Goal: Task Accomplishment & Management: Complete application form

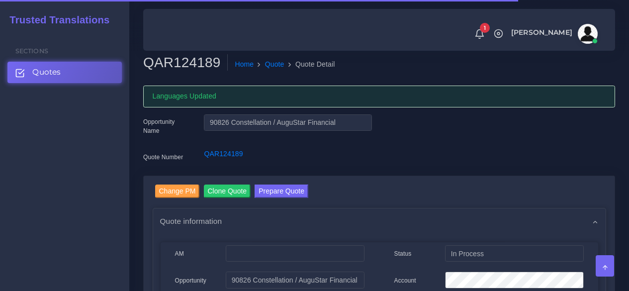
scroll to position [857, 0]
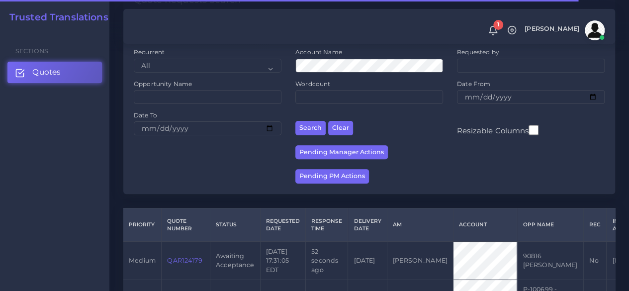
scroll to position [149, 0]
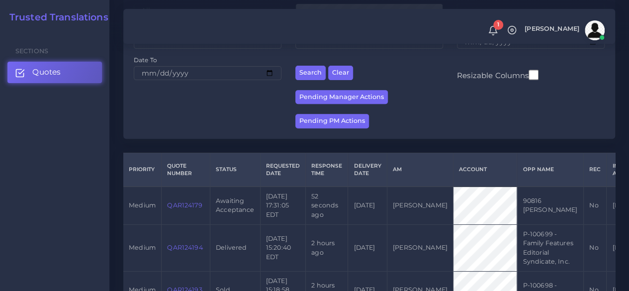
click at [183, 198] on td "QAR124179" at bounding box center [186, 205] width 49 height 38
click at [180, 206] on link "QAR124179" at bounding box center [184, 204] width 35 height 7
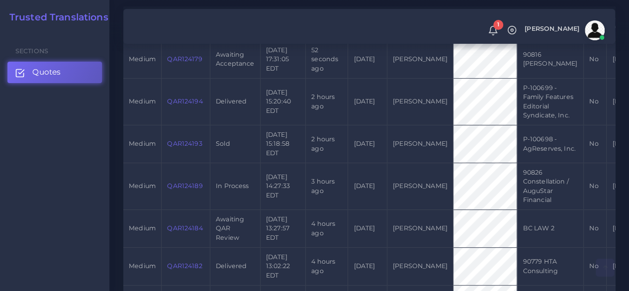
scroll to position [298, 0]
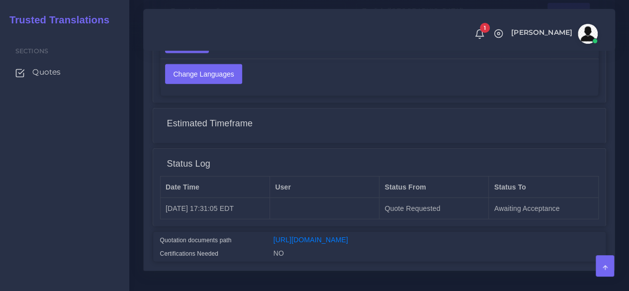
scroll to position [1455, 0]
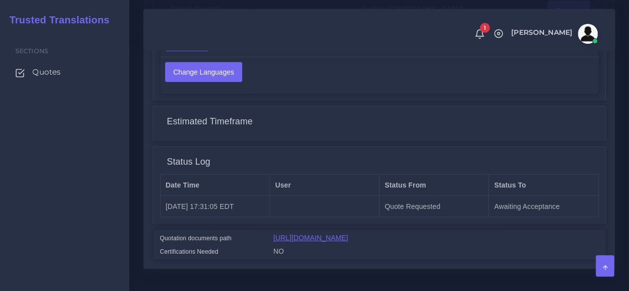
click at [348, 234] on link "https://workdrive.zoho.com/fgoh3e43b1a1fe2124b65bedd7c3c51a0e040/teams/fgoh3e43…" at bounding box center [310, 238] width 75 height 8
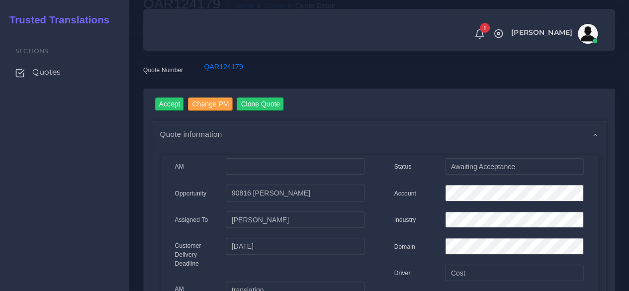
scroll to position [0, 0]
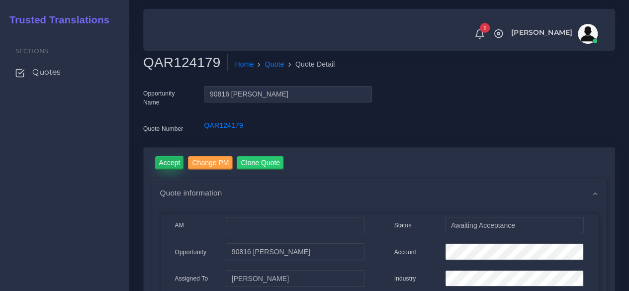
click at [177, 161] on input "Accept" at bounding box center [169, 162] width 29 height 13
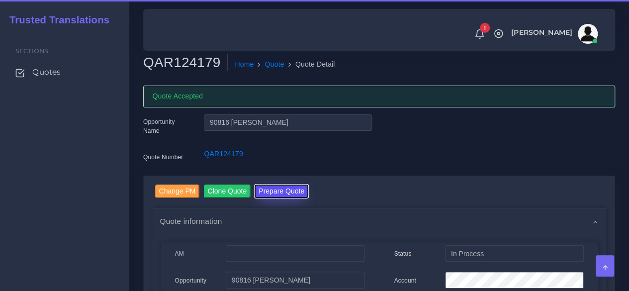
click at [287, 193] on button "Prepare Quote" at bounding box center [281, 190] width 54 height 13
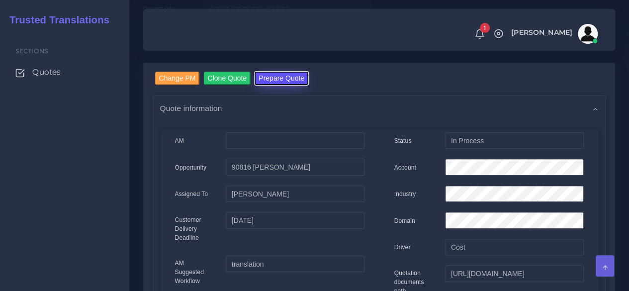
scroll to position [249, 0]
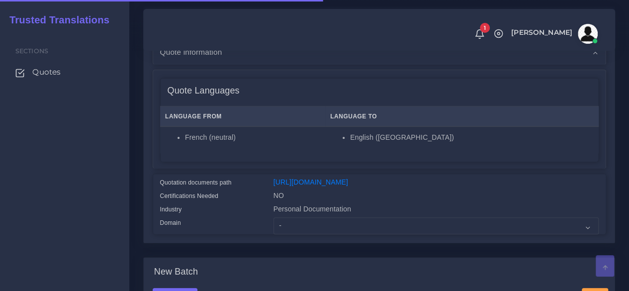
scroll to position [249, 0]
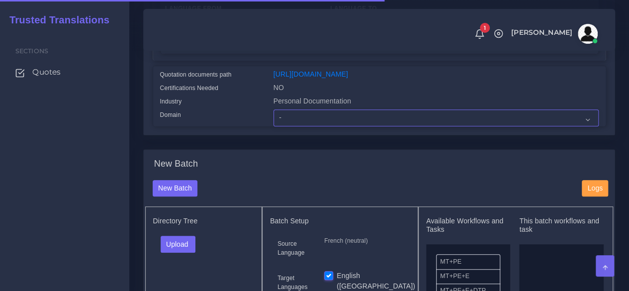
click at [278, 126] on select "- Advertising and Media Agriculture, Forestry and Fishing Architecture, Buildin…" at bounding box center [435, 117] width 325 height 17
select select "Professional and Business Consulting Services"
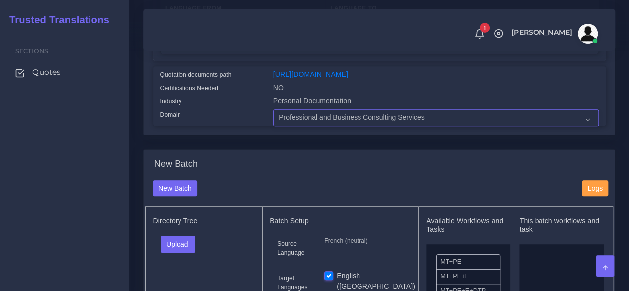
click at [273, 126] on select "- Advertising and Media Agriculture, Forestry and Fishing Architecture, Buildin…" at bounding box center [435, 117] width 325 height 17
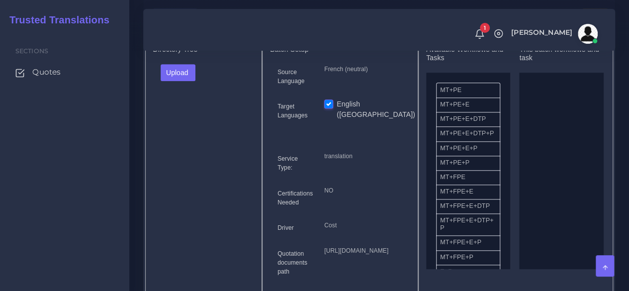
scroll to position [447, 0]
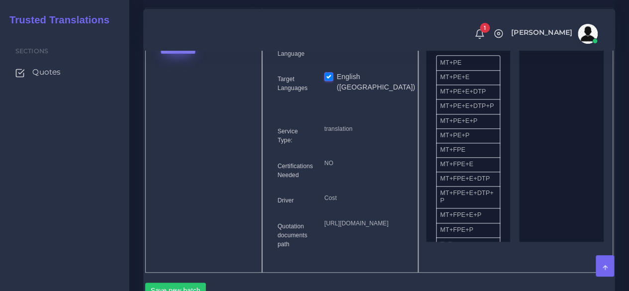
click at [178, 54] on button "Upload" at bounding box center [178, 45] width 35 height 17
click at [191, 89] on label "Files" at bounding box center [195, 83] width 69 height 12
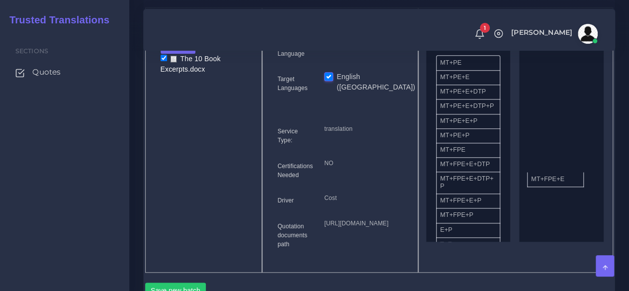
drag, startPoint x: 469, startPoint y: 187, endPoint x: 560, endPoint y: 196, distance: 91.3
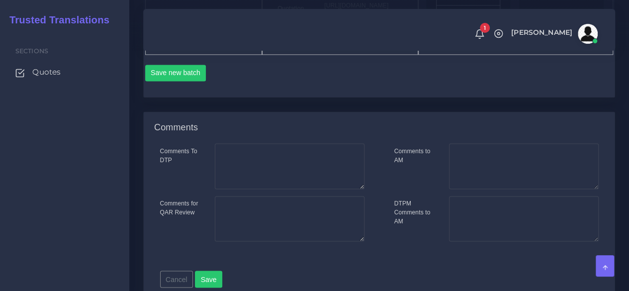
scroll to position [696, 0]
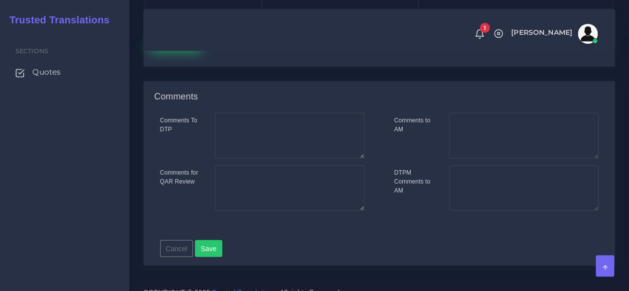
click at [165, 51] on button "Save new batch" at bounding box center [175, 42] width 61 height 17
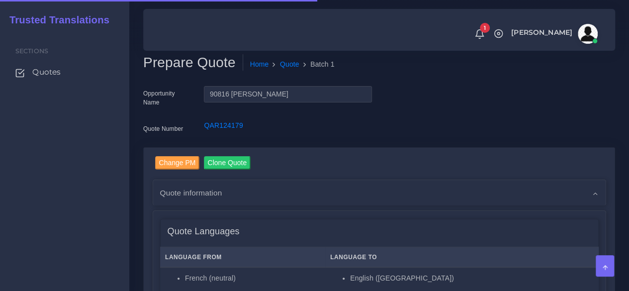
click at [78, 191] on div "Sections Quotes" at bounding box center [64, 161] width 129 height 260
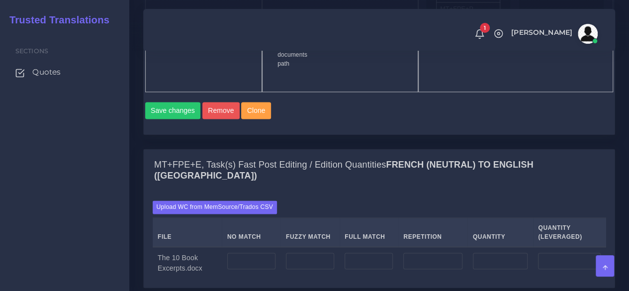
scroll to position [746, 0]
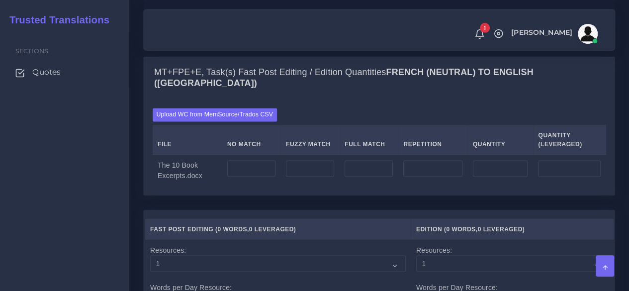
click at [262, 186] on td at bounding box center [251, 170] width 59 height 32
click at [259, 177] on input "number" at bounding box center [251, 168] width 48 height 17
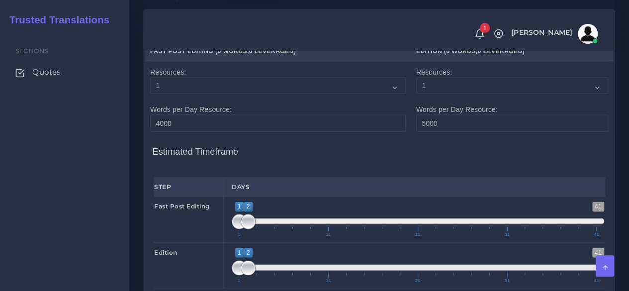
scroll to position [994, 0]
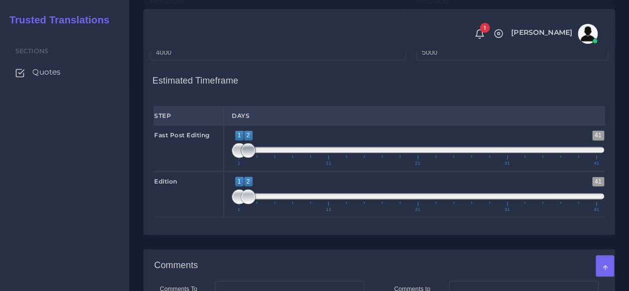
type input "3734"
type input "1;1"
drag, startPoint x: 251, startPoint y: 212, endPoint x: 235, endPoint y: 215, distance: 16.6
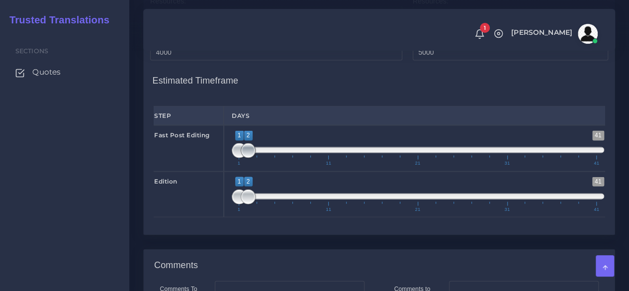
click at [241, 158] on span at bounding box center [248, 150] width 15 height 15
type input "2;2"
drag, startPoint x: 233, startPoint y: 252, endPoint x: 242, endPoint y: 253, distance: 9.5
click at [242, 204] on span at bounding box center [248, 196] width 15 height 15
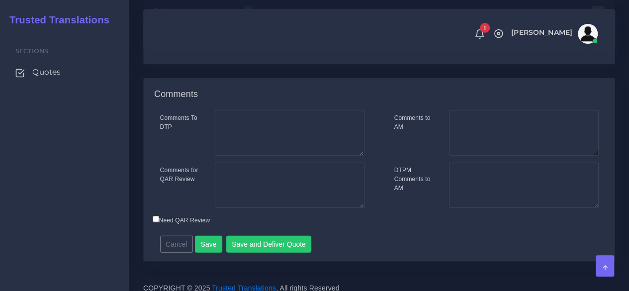
scroll to position [1193, 0]
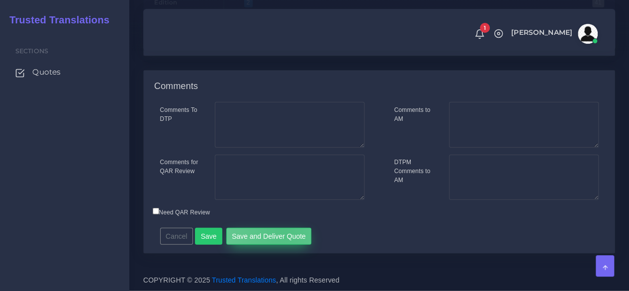
click at [280, 245] on button "Save and Deliver Quote" at bounding box center [268, 236] width 85 height 17
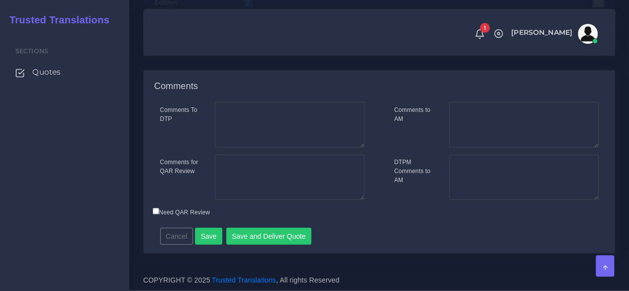
click at [57, 126] on div "Sections Quotes" at bounding box center [64, 161] width 129 height 260
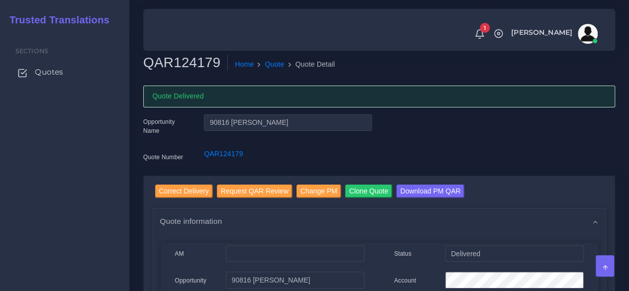
click at [45, 70] on span "Quotes" at bounding box center [49, 72] width 28 height 11
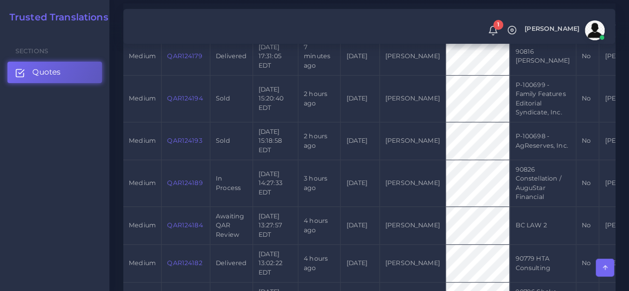
scroll to position [249, 0]
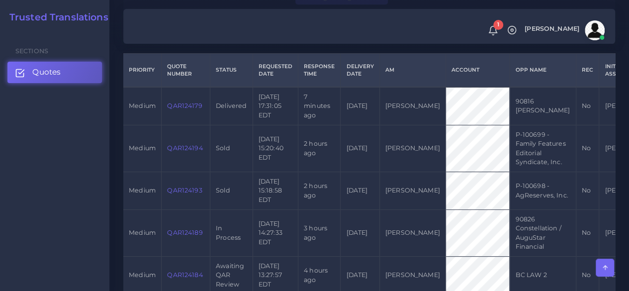
drag, startPoint x: 84, startPoint y: 162, endPoint x: 111, endPoint y: 143, distance: 32.8
click at [84, 162] on div "Sections Quotes" at bounding box center [54, 161] width 109 height 260
click at [169, 110] on td "QAR124179" at bounding box center [186, 106] width 49 height 38
click at [171, 108] on link "QAR124179" at bounding box center [184, 105] width 35 height 7
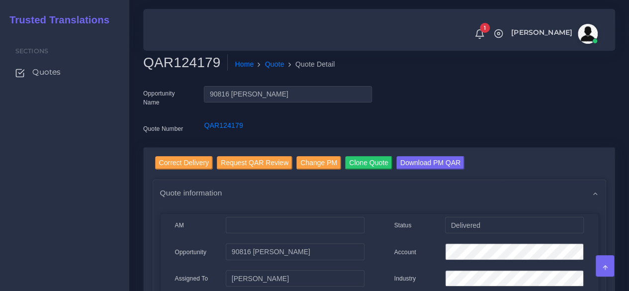
click at [118, 221] on div "Sections Quotes" at bounding box center [64, 161] width 129 height 260
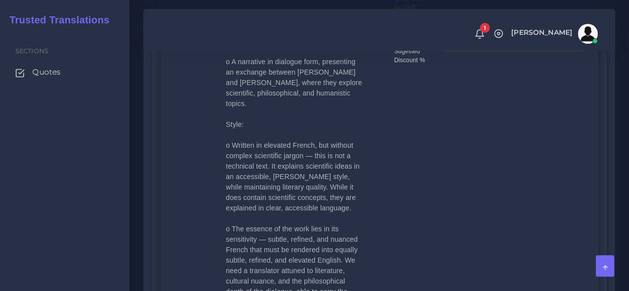
scroll to position [547, 0]
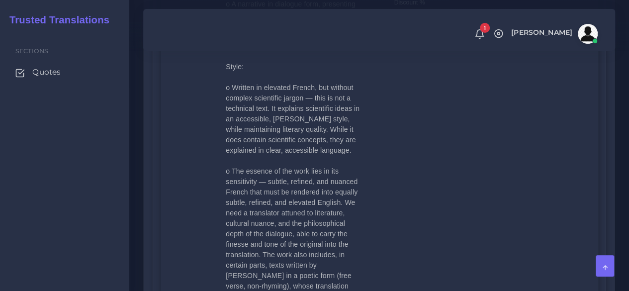
click at [97, 255] on div "Sections Quotes" at bounding box center [64, 161] width 129 height 260
click at [185, 118] on div "Client requirements" at bounding box center [192, 232] width 51 height 738
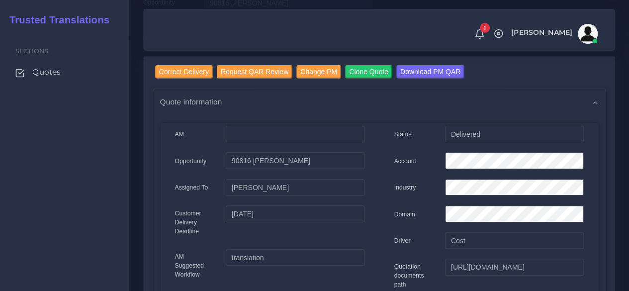
scroll to position [0, 0]
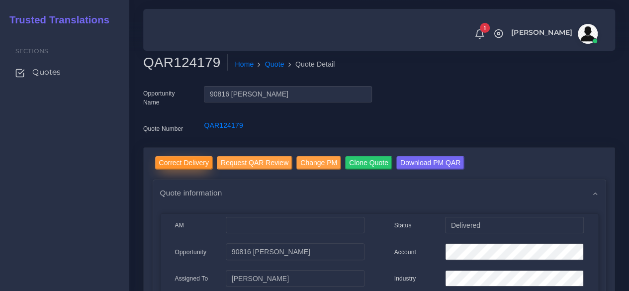
click at [178, 166] on input "Correct Delivery" at bounding box center [184, 162] width 58 height 13
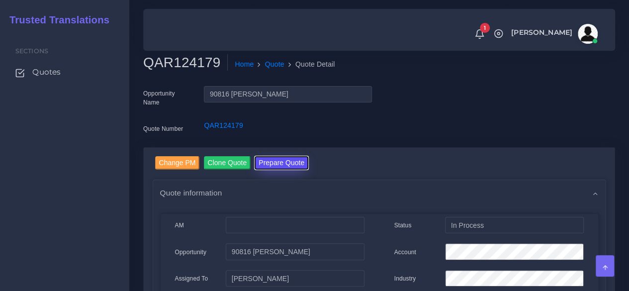
click at [262, 168] on button "Prepare Quote" at bounding box center [281, 162] width 54 height 13
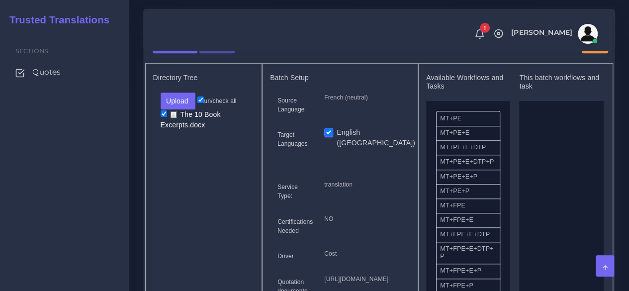
scroll to position [348, 0]
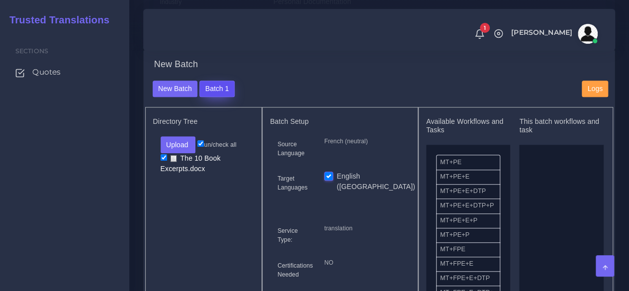
click at [221, 97] on button "Batch 1" at bounding box center [216, 89] width 35 height 17
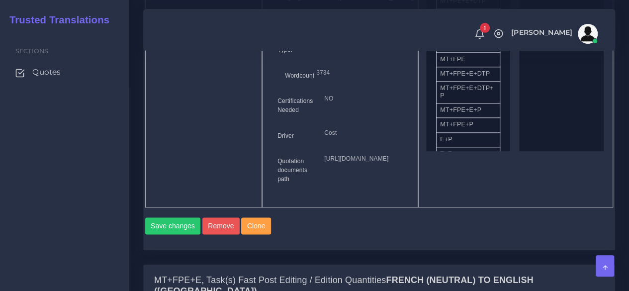
scroll to position [398, 0]
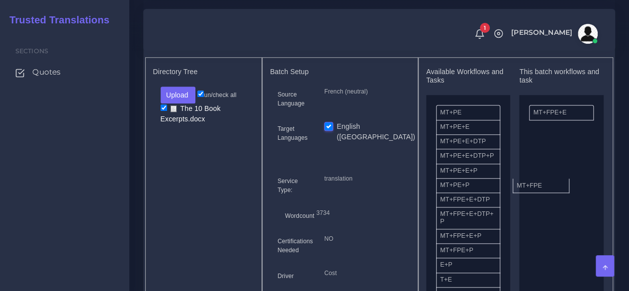
drag, startPoint x: 465, startPoint y: 223, endPoint x: 542, endPoint y: 202, distance: 79.2
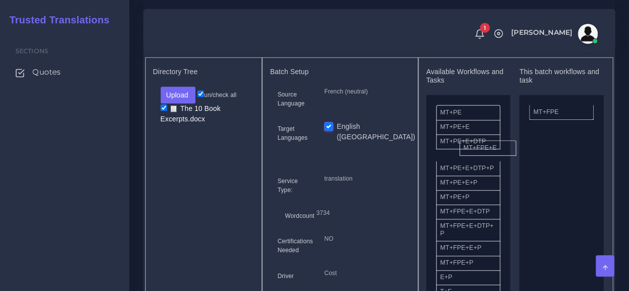
drag, startPoint x: 550, startPoint y: 132, endPoint x: 480, endPoint y: 167, distance: 78.5
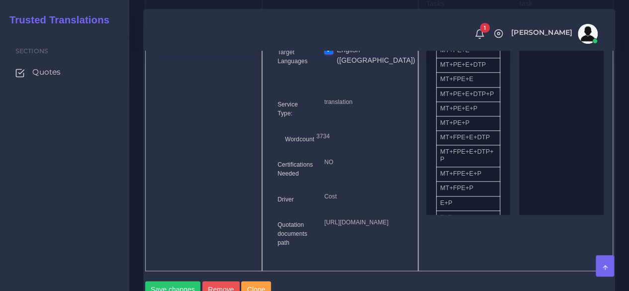
scroll to position [596, 0]
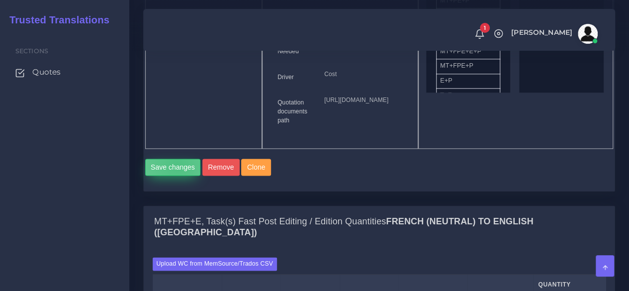
click at [177, 175] on button "Save changes" at bounding box center [173, 167] width 56 height 17
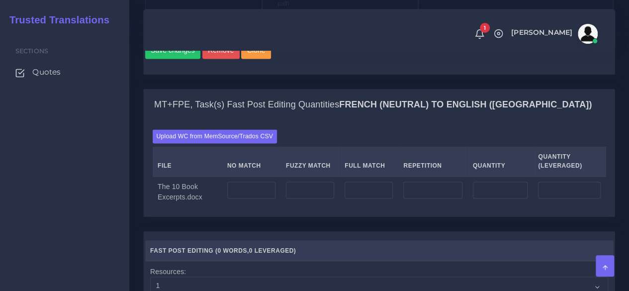
scroll to position [845, 0]
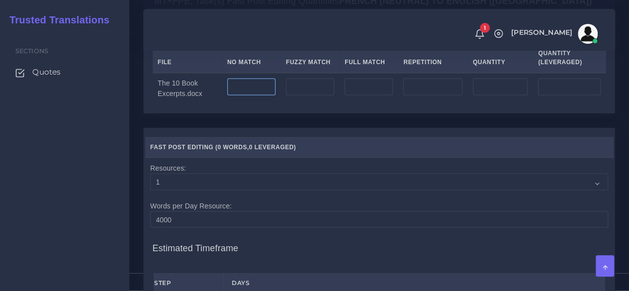
click at [260, 95] on input "number" at bounding box center [251, 86] width 48 height 17
type input "215050"
click at [421, 95] on input "number" at bounding box center [432, 86] width 59 height 17
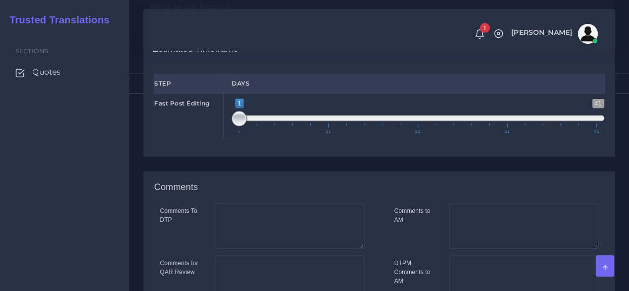
scroll to position [895, 0]
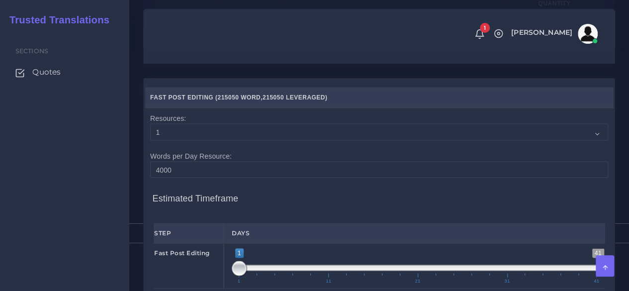
type input "990"
type input "216040"
type input "215297"
click at [288, 140] on select "1 2 3 4 5 6 7 8 9 10" at bounding box center [379, 131] width 458 height 17
select select "3"
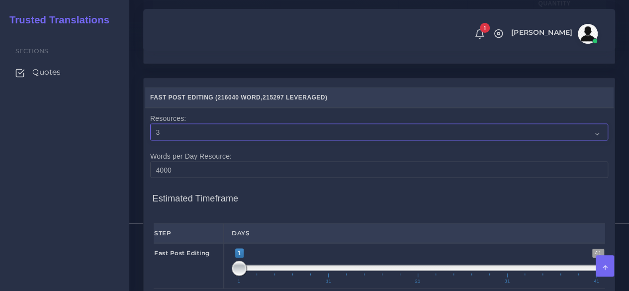
click at [150, 140] on select "1 2 3 4 5 6 7 8 9 10" at bounding box center [379, 131] width 458 height 17
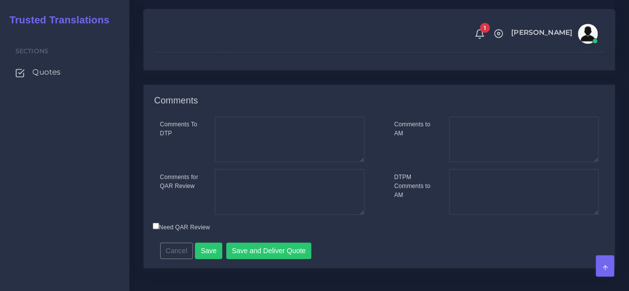
scroll to position [1243, 0]
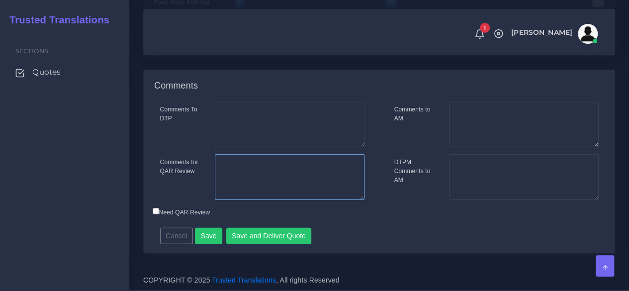
click at [351, 200] on textarea "Comments for QAR Review" at bounding box center [290, 177] width 150 height 46
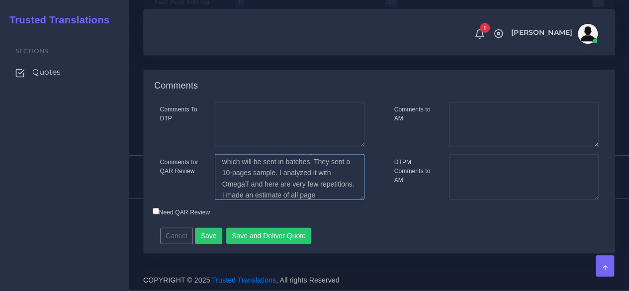
scroll to position [27, 0]
type textarea "Client says there are 550 pages in total, which will be sent in batches. They s…"
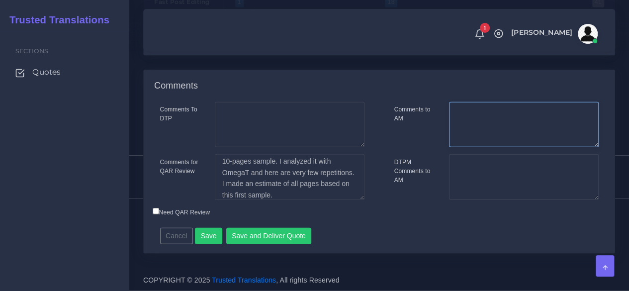
click at [477, 148] on textarea "Comments to AM" at bounding box center [524, 125] width 150 height 46
type textarea "W"
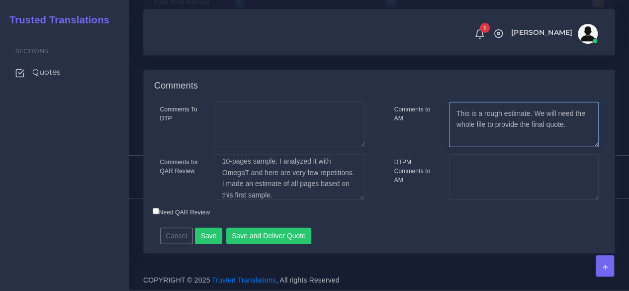
scroll to position [1302, 0]
type textarea "This is a rough estimate. We will need the whole file to provide the final quot…"
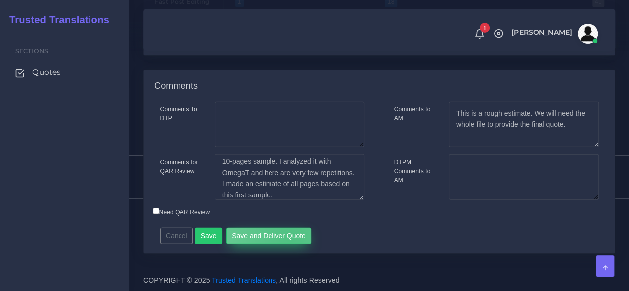
click at [287, 236] on button "Save and Deliver Quote" at bounding box center [268, 236] width 85 height 17
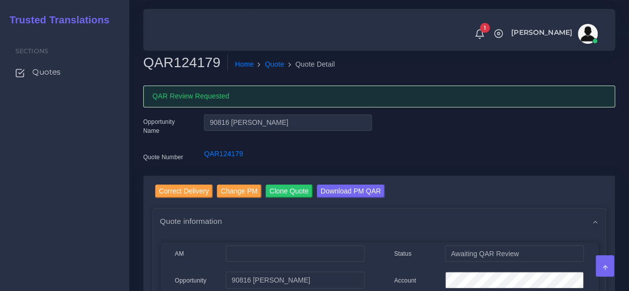
drag, startPoint x: 80, startPoint y: 198, endPoint x: 80, endPoint y: 169, distance: 29.3
click at [79, 199] on div "Sections Quotes" at bounding box center [64, 161] width 129 height 260
click at [59, 72] on span "Quotes" at bounding box center [49, 72] width 28 height 11
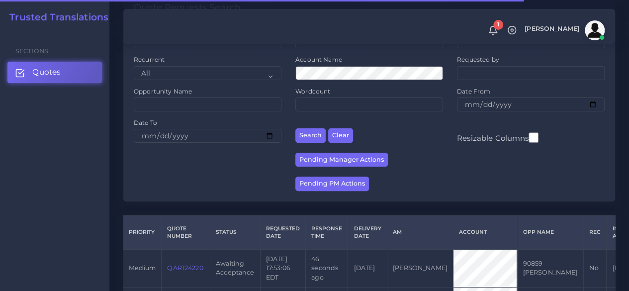
scroll to position [199, 0]
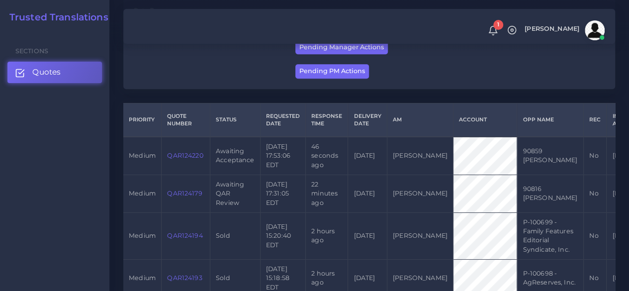
click at [174, 154] on link "QAR124220" at bounding box center [185, 155] width 36 height 7
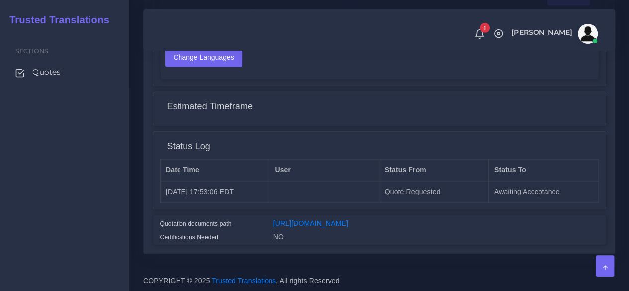
scroll to position [776, 0]
click at [300, 219] on link "[URL][DOMAIN_NAME]" at bounding box center [310, 223] width 75 height 8
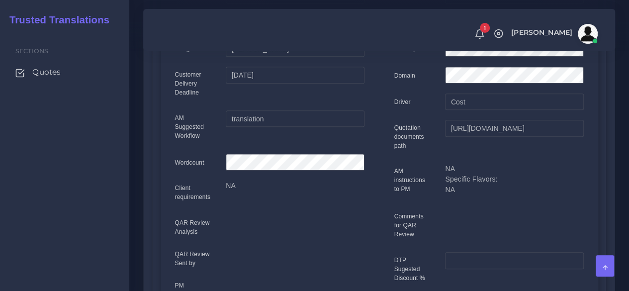
scroll to position [0, 0]
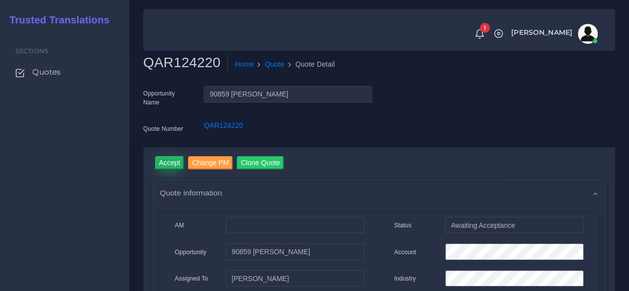
click at [174, 159] on input "Accept" at bounding box center [169, 162] width 29 height 13
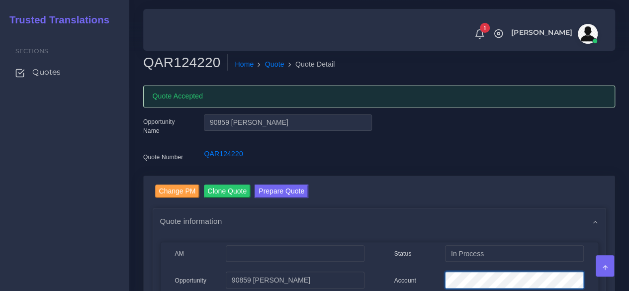
click at [424, 278] on div "Account" at bounding box center [489, 281] width 204 height 20
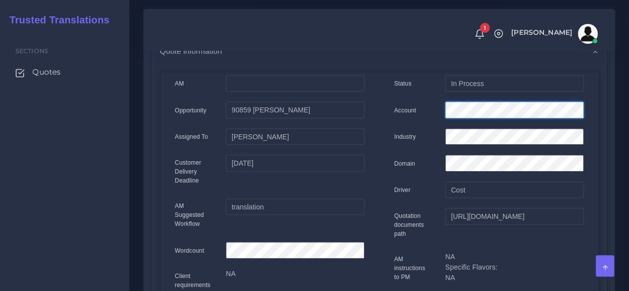
scroll to position [50, 0]
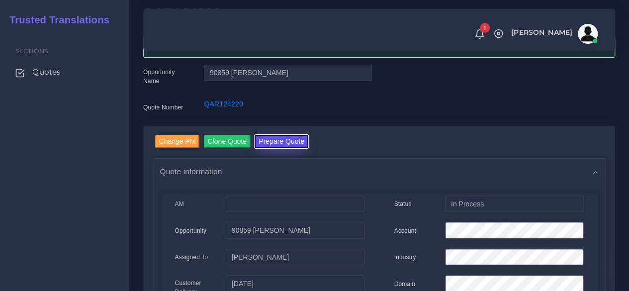
click at [284, 142] on button "Prepare Quote" at bounding box center [281, 141] width 54 height 13
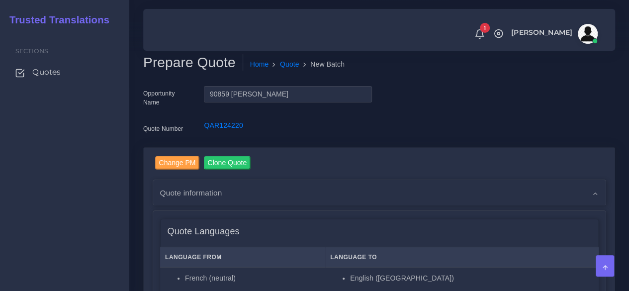
drag, startPoint x: 94, startPoint y: 232, endPoint x: 99, endPoint y: 227, distance: 6.7
click at [94, 232] on div "Sections Quotes" at bounding box center [64, 161] width 129 height 260
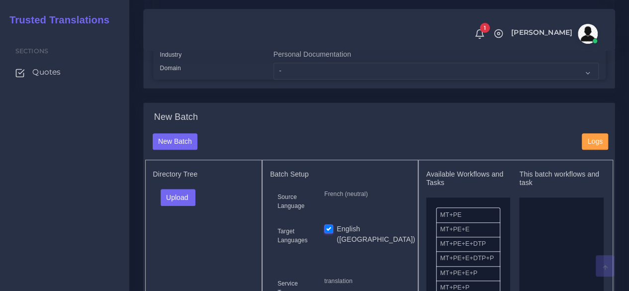
scroll to position [298, 0]
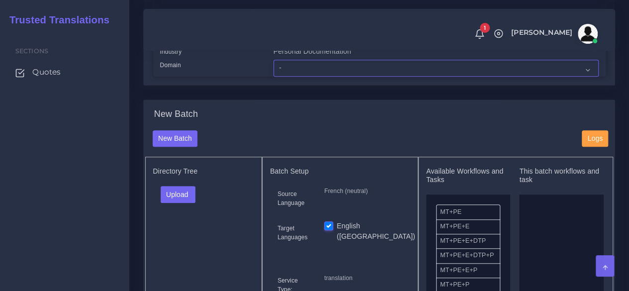
click at [313, 77] on select "- Advertising and Media Agriculture, Forestry and Fishing Architecture, Buildin…" at bounding box center [435, 68] width 325 height 17
select select "Personal Documentation"
click at [273, 77] on select "- Advertising and Media Agriculture, Forestry and Fishing Architecture, Buildin…" at bounding box center [435, 68] width 325 height 17
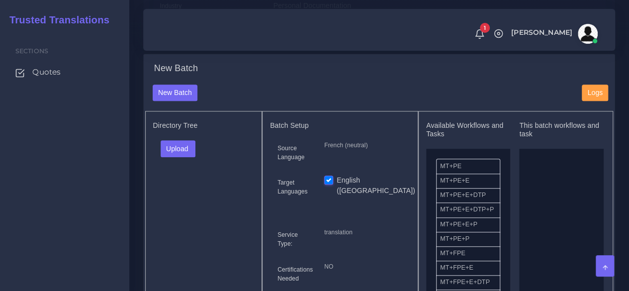
scroll to position [398, 0]
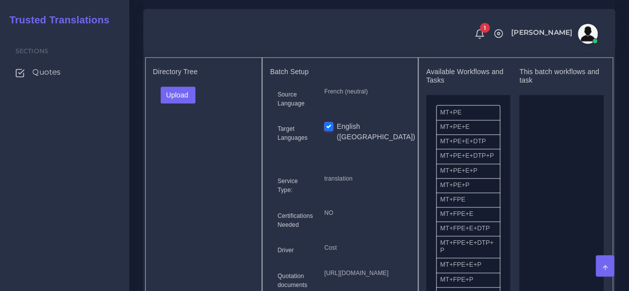
click at [181, 102] on div "Directory Tree Upload Folder Files un/check all" at bounding box center [203, 189] width 117 height 265
click at [181, 103] on button "Upload" at bounding box center [178, 94] width 35 height 17
click at [189, 146] on div "Folder Files" at bounding box center [196, 126] width 70 height 40
click at [192, 103] on button "Upload" at bounding box center [178, 94] width 35 height 17
drag, startPoint x: 184, startPoint y: 142, endPoint x: 186, endPoint y: 148, distance: 6.3
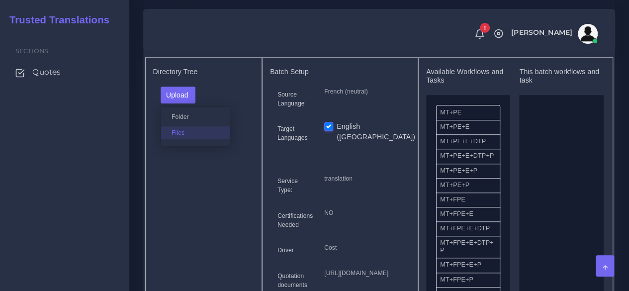
click at [186, 146] on div "Folder Files" at bounding box center [196, 126] width 70 height 40
drag, startPoint x: 192, startPoint y: 119, endPoint x: 187, endPoint y: 125, distance: 7.8
click at [191, 103] on button "Upload" at bounding box center [178, 94] width 35 height 17
click at [184, 139] on label "Files" at bounding box center [195, 132] width 69 height 12
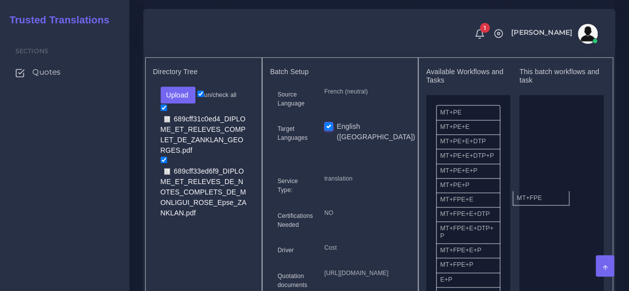
drag, startPoint x: 458, startPoint y: 224, endPoint x: 535, endPoint y: 216, distance: 77.0
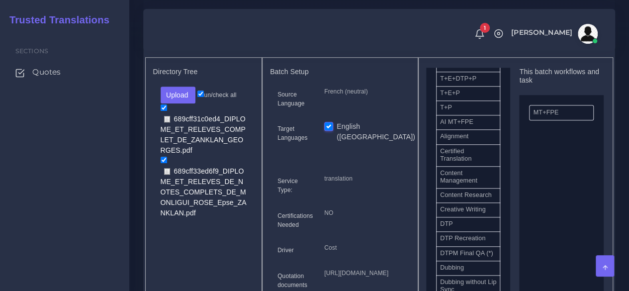
scroll to position [249, 0]
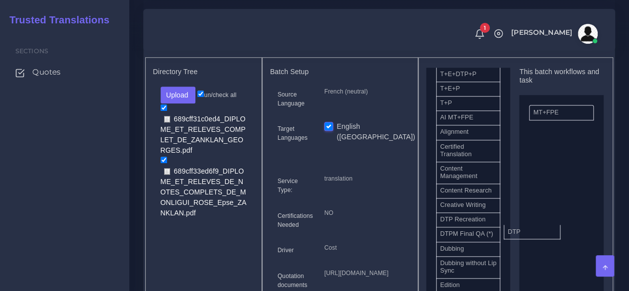
drag, startPoint x: 495, startPoint y: 249, endPoint x: 543, endPoint y: 247, distance: 48.3
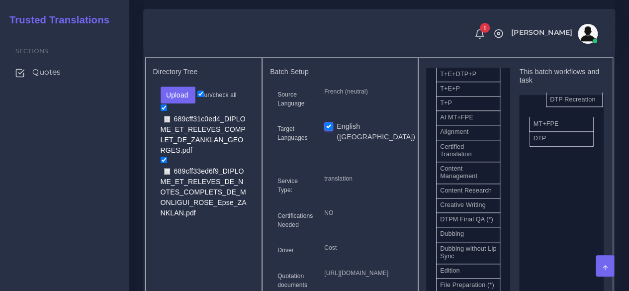
drag, startPoint x: 472, startPoint y: 249, endPoint x: 580, endPoint y: 118, distance: 170.2
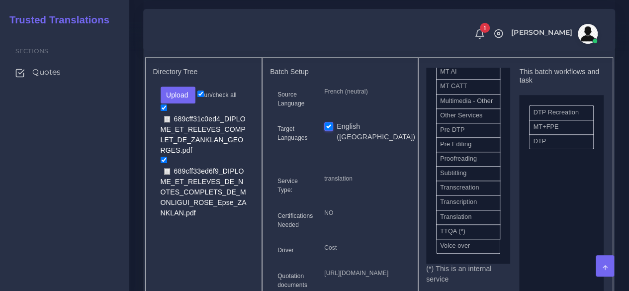
scroll to position [528, 0]
drag, startPoint x: 464, startPoint y: 164, endPoint x: 540, endPoint y: 141, distance: 79.9
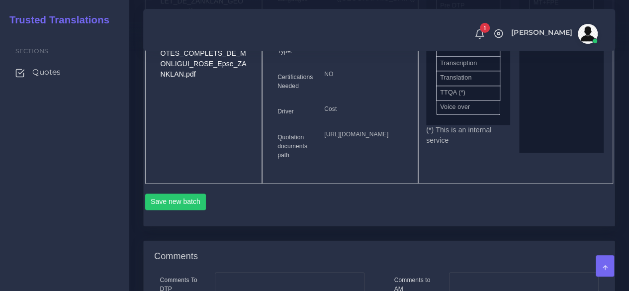
scroll to position [596, 0]
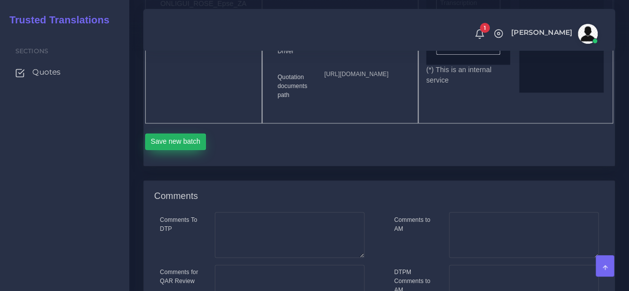
click at [190, 150] on button "Save new batch" at bounding box center [175, 141] width 61 height 17
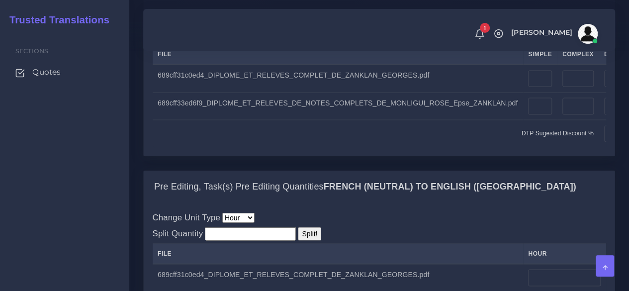
scroll to position [845, 0]
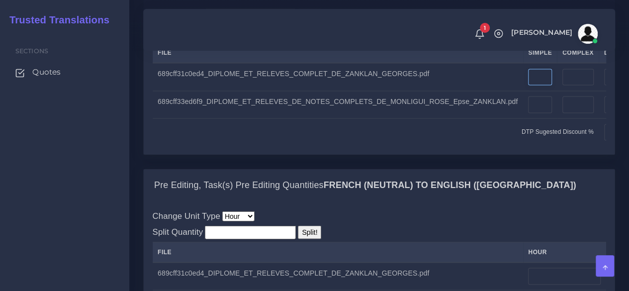
click at [528, 85] on input "number" at bounding box center [540, 77] width 24 height 17
type input "4"
click at [562, 85] on input "number" at bounding box center [577, 77] width 31 height 17
type input "11"
click at [528, 113] on input "number" at bounding box center [540, 104] width 24 height 17
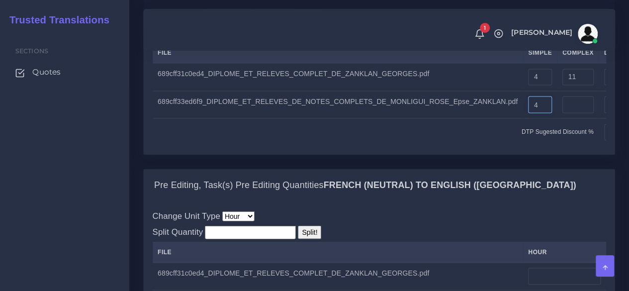
type input "4"
click at [562, 113] on input "number" at bounding box center [577, 104] width 31 height 17
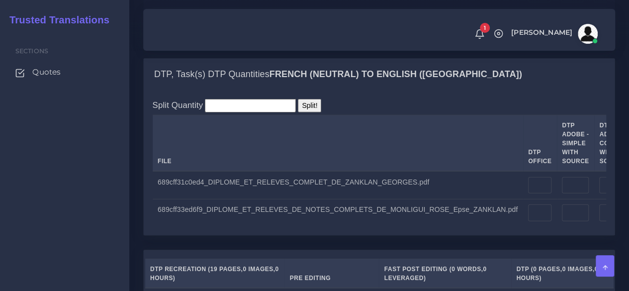
scroll to position [1392, 0]
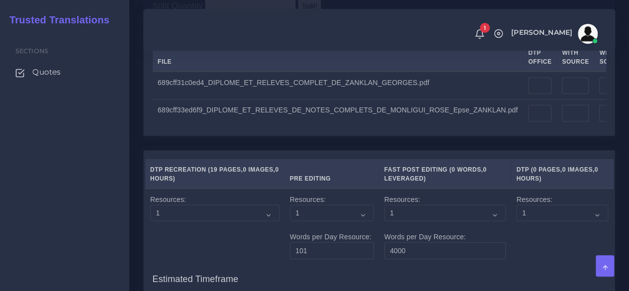
type input "8"
click at [523, 99] on td at bounding box center [540, 86] width 34 height 28
click at [528, 94] on input "number" at bounding box center [539, 86] width 23 height 17
type input "15"
click at [528, 122] on input "number" at bounding box center [539, 113] width 23 height 17
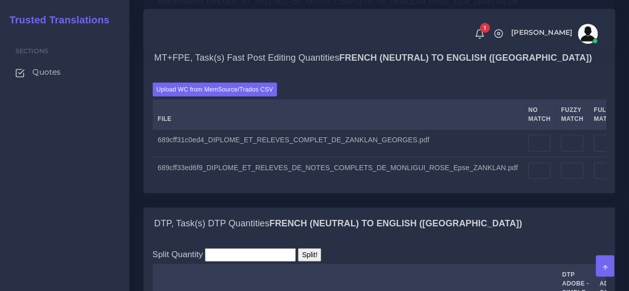
scroll to position [1044, 0]
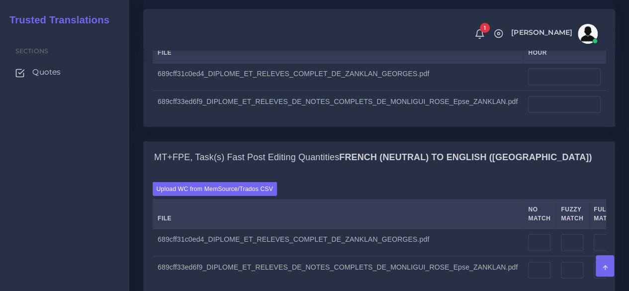
type input "12"
click at [528, 85] on input "number" at bounding box center [564, 77] width 73 height 17
type input "5"
click at [528, 113] on input "number" at bounding box center [564, 104] width 73 height 17
type input "3"
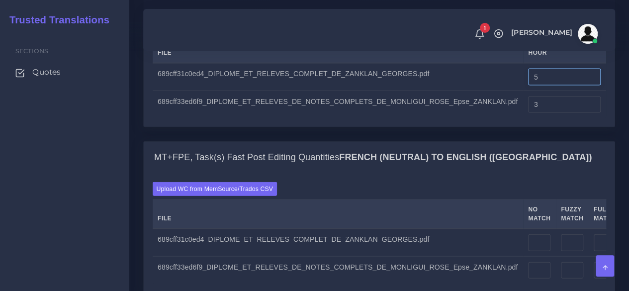
drag, startPoint x: 524, startPoint y: 148, endPoint x: 452, endPoint y: 151, distance: 72.6
click at [452, 91] on tr "689cff31c0ed4_DIPLOME_ET_RELEVES_COMPLET_DE_ZANKLAN_GEORGES.pdf 5" at bounding box center [379, 77] width 453 height 28
type input "4"
drag, startPoint x: 504, startPoint y: 171, endPoint x: 487, endPoint y: 171, distance: 17.9
click at [487, 118] on tr "689cff33ed6f9_DIPLOME_ET_RELEVES_DE_NOTES_COMPLETS_DE_MONLIGUI_ROSE_Epse_ZANKLA…" at bounding box center [379, 104] width 453 height 27
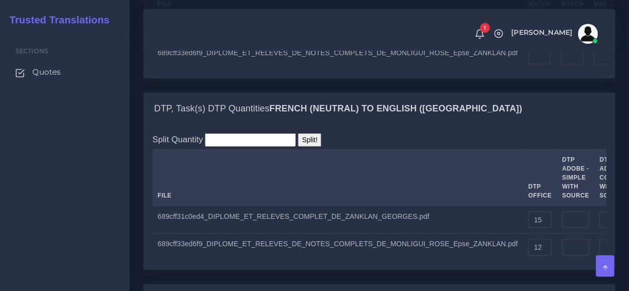
scroll to position [1243, 0]
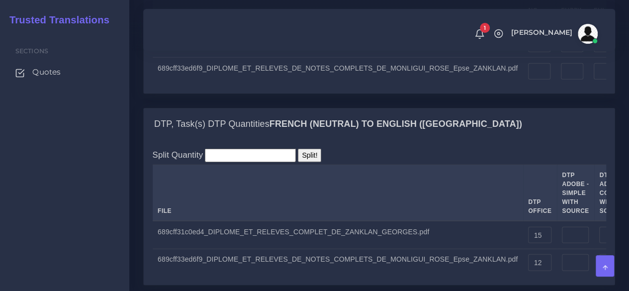
type input "2"
click at [528, 52] on input "number" at bounding box center [539, 43] width 22 height 17
type input "4"
click at [159, 140] on div "DTP, Task(s) DTP Quantities French (neutral) TO English (US)" at bounding box center [379, 124] width 471 height 32
drag, startPoint x: 500, startPoint y: 111, endPoint x: 475, endPoint y: 111, distance: 24.9
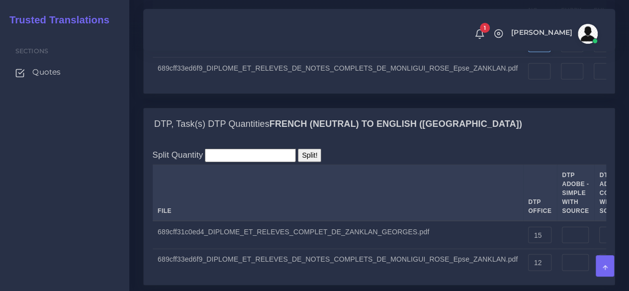
click at [475, 58] on tr "689cff31c0ed4_DIPLOME_ET_RELEVES_COMPLET_DE_ZANKLAN_GEORGES.pdf 0" at bounding box center [460, 44] width 614 height 28
click at [528, 52] on input "0" at bounding box center [539, 43] width 22 height 17
type input "3750"
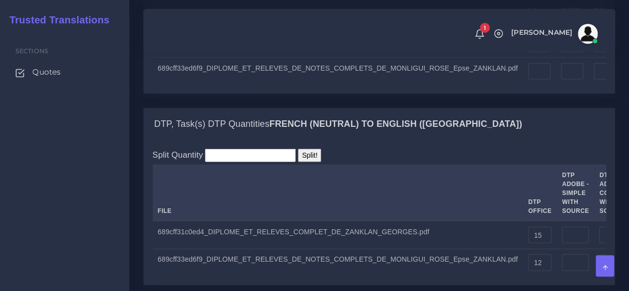
type input "3750"
click at [528, 80] on input "number" at bounding box center [539, 71] width 22 height 17
drag, startPoint x: 505, startPoint y: 139, endPoint x: 476, endPoint y: 141, distance: 29.4
click at [476, 85] on tr "689cff33ed6f9_DIPLOME_ET_RELEVES_DE_NOTES_COMPLETS_DE_MONLIGUI_ROSE_Epse_ZANKLA…" at bounding box center [460, 71] width 614 height 27
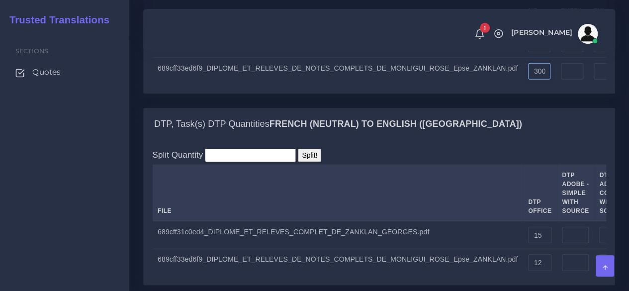
click at [528, 80] on input "3000" at bounding box center [539, 71] width 22 height 17
type input "3000"
click at [96, 195] on div "Sections Quotes" at bounding box center [64, 161] width 129 height 260
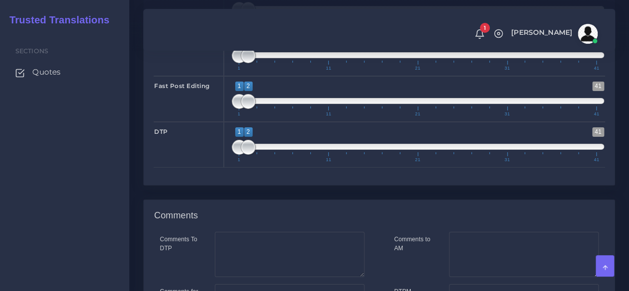
scroll to position [1740, 0]
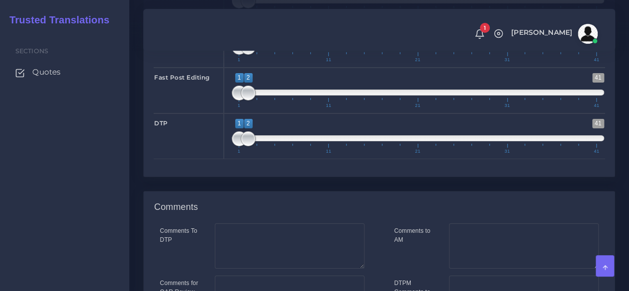
type input "1;1"
drag, startPoint x: 247, startPoint y: 100, endPoint x: 236, endPoint y: 104, distance: 11.0
click at [236, 8] on span at bounding box center [239, 1] width 15 height 15
click at [238, 62] on span "1 41 1 2 1 — 2 1 11 21 31 41" at bounding box center [418, 44] width 372 height 35
click at [245, 55] on span at bounding box center [248, 47] width 15 height 15
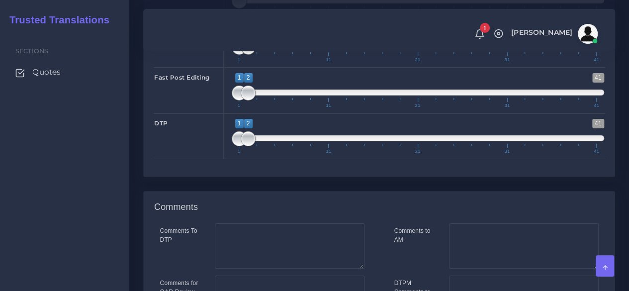
type input "1;1"
drag, startPoint x: 251, startPoint y: 142, endPoint x: 248, endPoint y: 165, distance: 23.7
click at [238, 55] on span at bounding box center [239, 47] width 15 height 15
type input "1;3"
drag, startPoint x: 249, startPoint y: 183, endPoint x: 258, endPoint y: 187, distance: 9.8
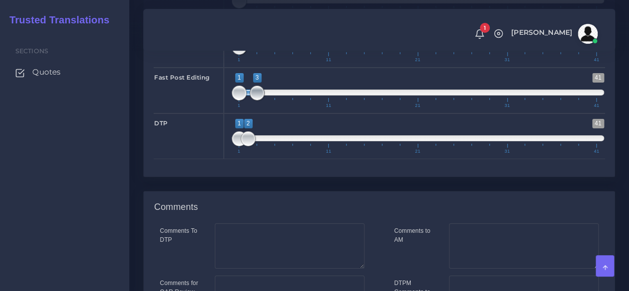
click at [258, 100] on span at bounding box center [256, 92] width 15 height 15
drag, startPoint x: 251, startPoint y: 231, endPoint x: 262, endPoint y: 232, distance: 11.5
click at [262, 146] on span at bounding box center [256, 138] width 15 height 15
type input "3;3"
drag, startPoint x: 237, startPoint y: 233, endPoint x: 254, endPoint y: 233, distance: 17.4
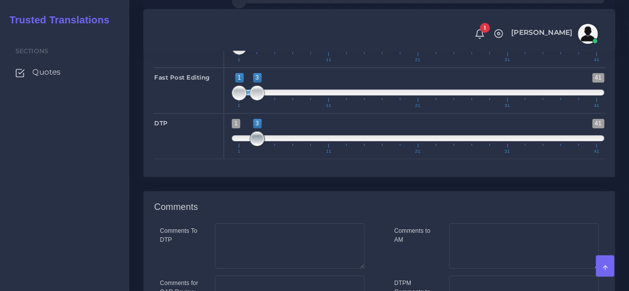
click at [254, 146] on span at bounding box center [256, 138] width 15 height 15
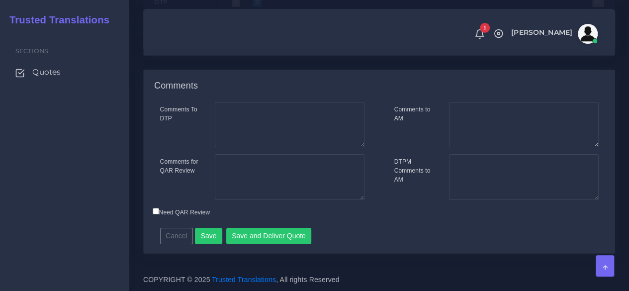
scroll to position [1956, 0]
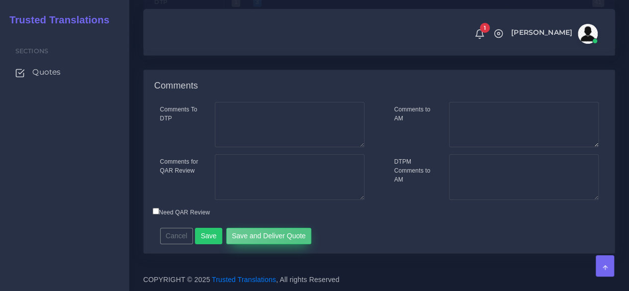
click at [298, 234] on button "Save and Deliver Quote" at bounding box center [268, 236] width 85 height 17
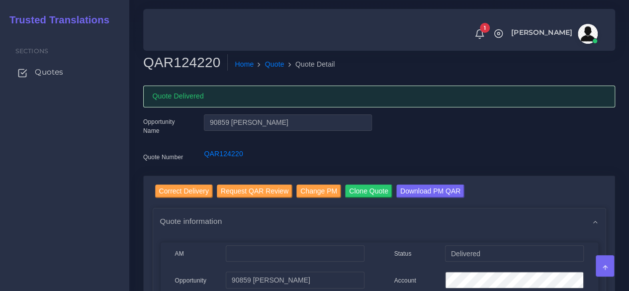
click at [61, 77] on span "Quotes" at bounding box center [49, 72] width 28 height 11
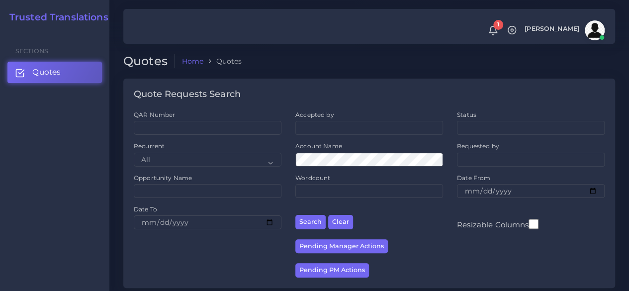
drag, startPoint x: 70, startPoint y: 166, endPoint x: 88, endPoint y: 175, distance: 20.2
click at [70, 167] on div "Sections Quotes" at bounding box center [54, 161] width 109 height 260
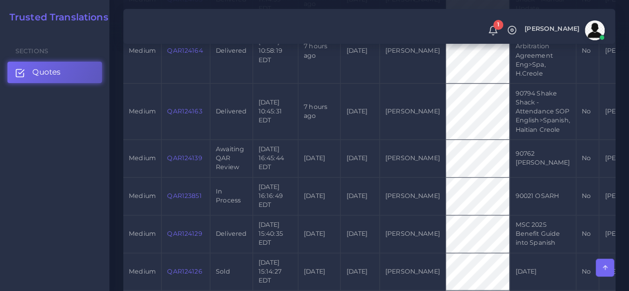
scroll to position [646, 0]
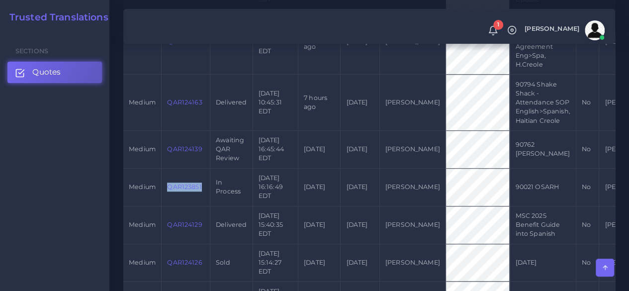
drag, startPoint x: 204, startPoint y: 189, endPoint x: 167, endPoint y: 187, distance: 36.9
click at [167, 187] on td "QAR123851" at bounding box center [186, 187] width 49 height 38
copy link "QAR123851"
click at [79, 245] on div "Sections Quotes" at bounding box center [54, 161] width 109 height 260
click at [80, 71] on link "Quotes" at bounding box center [54, 72] width 94 height 21
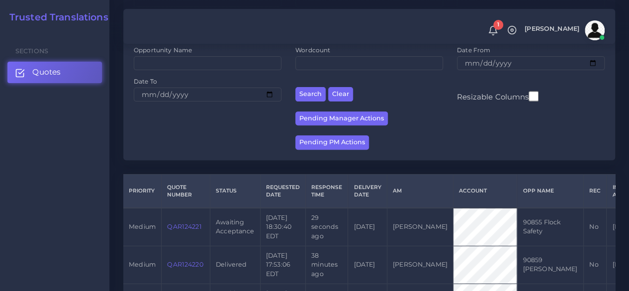
scroll to position [199, 0]
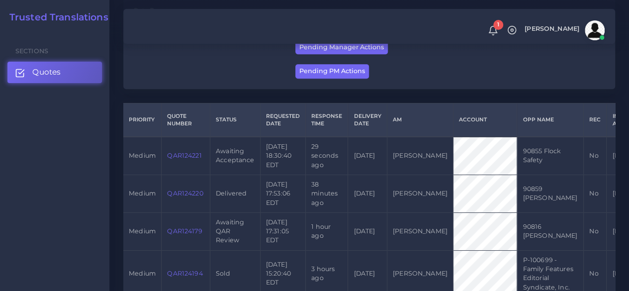
click at [183, 154] on link "QAR124221" at bounding box center [184, 155] width 34 height 7
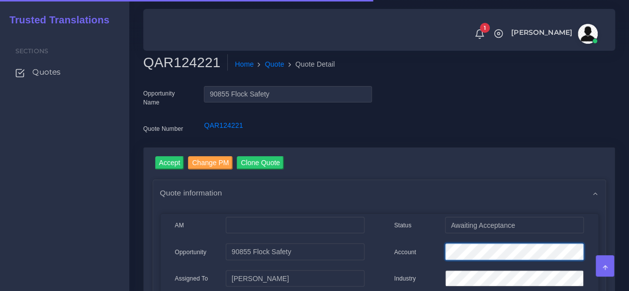
click at [418, 252] on div "Account" at bounding box center [489, 253] width 204 height 20
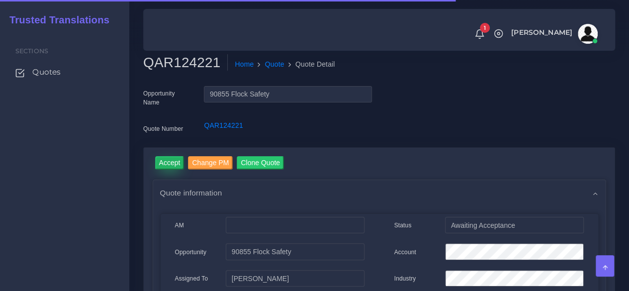
click at [178, 165] on input "Accept" at bounding box center [169, 162] width 29 height 13
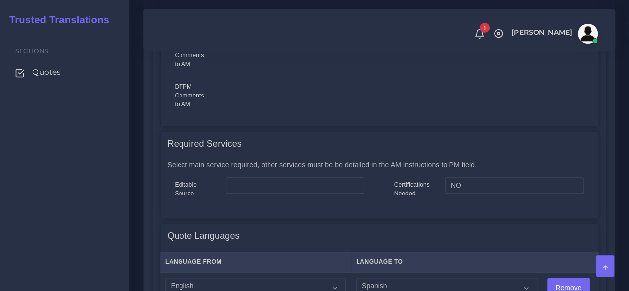
scroll to position [547, 0]
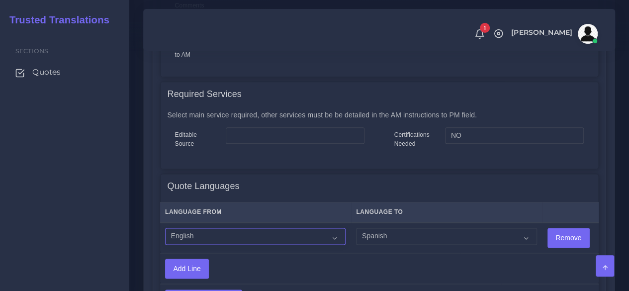
click at [280, 238] on select "Acoli Afar Afrikaans Akan Akateko Albanian American Sign Language (ASL) Amharic…" at bounding box center [255, 236] width 180 height 17
select select "14001"
click at [165, 228] on select "Acoli Afar Afrikaans Akan Akateko Albanian American Sign Language (ASL) Amharic…" at bounding box center [255, 236] width 180 height 17
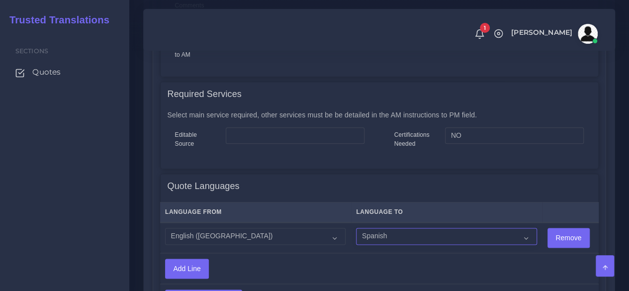
click at [407, 231] on select "Acoli Afar Afrikaans Akan Akateko Albanian American Sign Language (ASL) Amharic…" at bounding box center [446, 236] width 180 height 17
select select "15011"
click at [356, 228] on select "Acoli Afar Afrikaans Akan Akateko Albanian American Sign Language (ASL) Amharic…" at bounding box center [446, 236] width 180 height 17
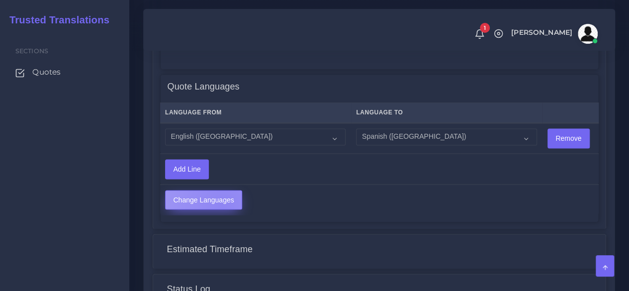
click at [222, 205] on input "Change Languages" at bounding box center [204, 199] width 76 height 19
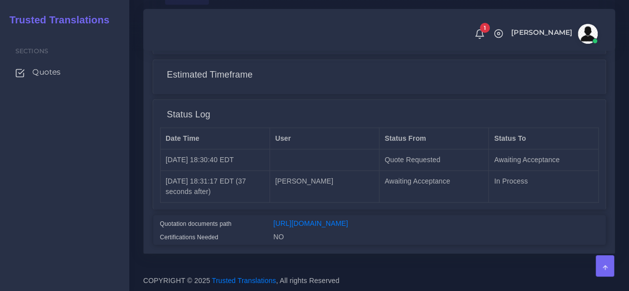
scroll to position [836, 0]
click at [348, 219] on link "[URL][DOMAIN_NAME]" at bounding box center [310, 223] width 75 height 8
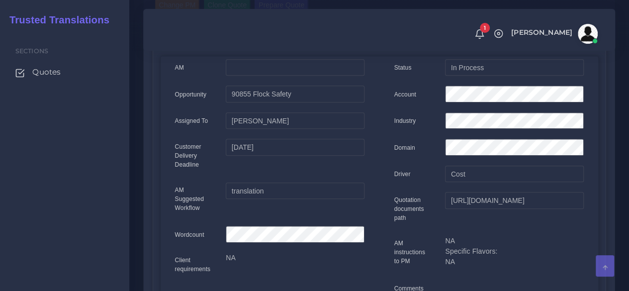
scroll to position [0, 0]
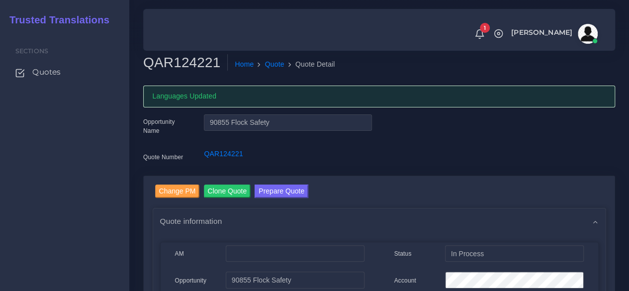
click at [284, 198] on link "Prepare Quote" at bounding box center [281, 192] width 54 height 16
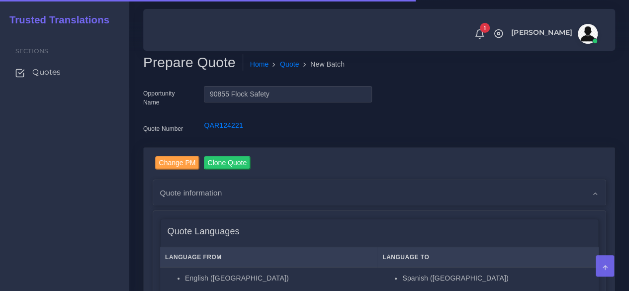
scroll to position [249, 0]
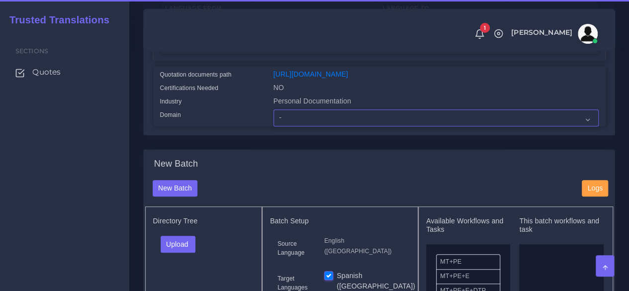
click at [292, 126] on select "- Advertising and Media Agriculture, Forestry and Fishing Architecture, Buildin…" at bounding box center [435, 117] width 325 height 17
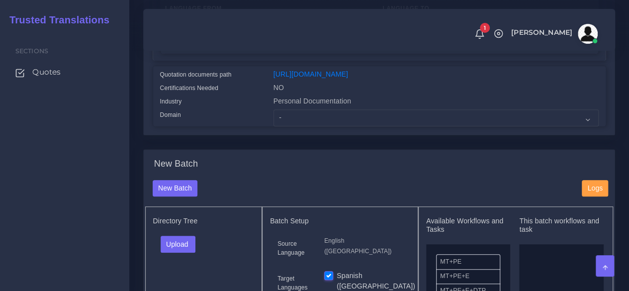
click at [222, 126] on div "Domain" at bounding box center [209, 117] width 113 height 17
drag, startPoint x: 304, startPoint y: 137, endPoint x: 306, endPoint y: 132, distance: 5.4
click at [304, 126] on select "- Advertising and Media Agriculture, Forestry and Fishing Architecture, Buildin…" at bounding box center [435, 117] width 325 height 17
select select "Professional and Business Consulting Services"
click at [273, 126] on select "- Advertising and Media Agriculture, Forestry and Fishing Architecture, Buildin…" at bounding box center [435, 117] width 325 height 17
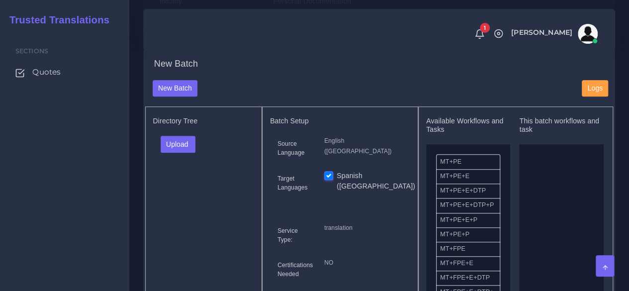
scroll to position [348, 0]
click at [192, 153] on button "Upload" at bounding box center [178, 144] width 35 height 17
click at [190, 188] on label "Files" at bounding box center [195, 182] width 69 height 12
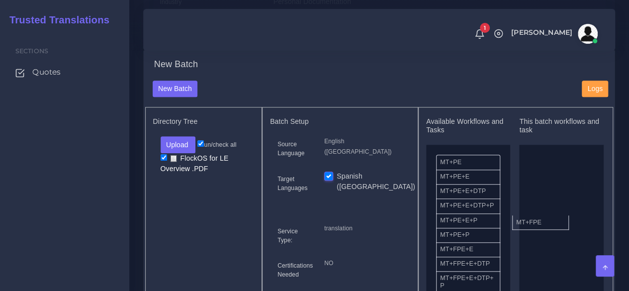
drag, startPoint x: 463, startPoint y: 270, endPoint x: 503, endPoint y: 225, distance: 60.2
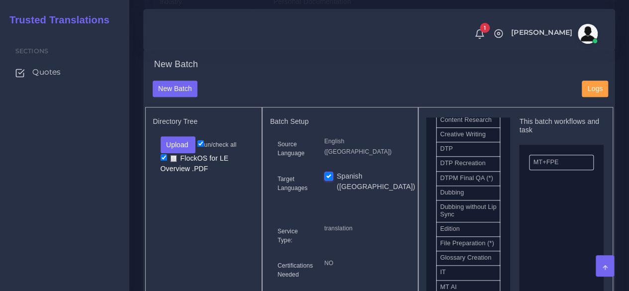
scroll to position [398, 0]
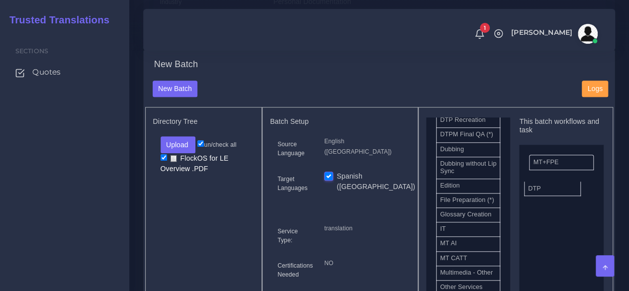
drag, startPoint x: 460, startPoint y: 150, endPoint x: 545, endPoint y: 208, distance: 103.0
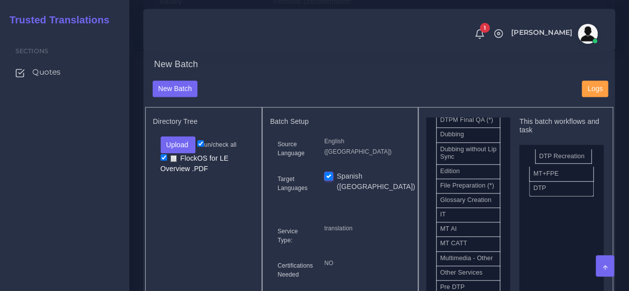
drag, startPoint x: 464, startPoint y: 150, endPoint x: 563, endPoint y: 175, distance: 102.0
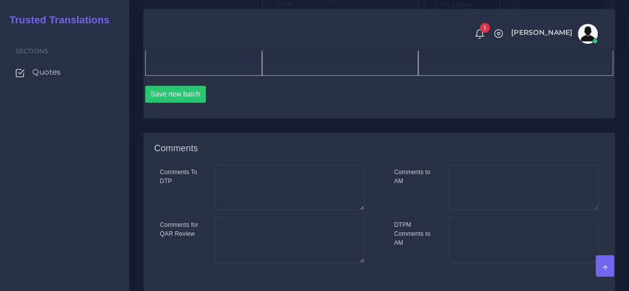
scroll to position [646, 0]
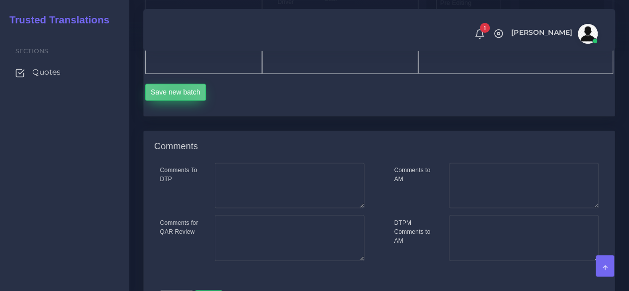
click at [174, 100] on button "Save new batch" at bounding box center [175, 91] width 61 height 17
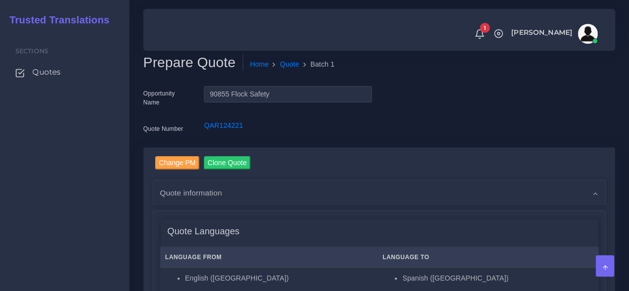
click at [101, 189] on div "Sections Quotes" at bounding box center [64, 161] width 129 height 260
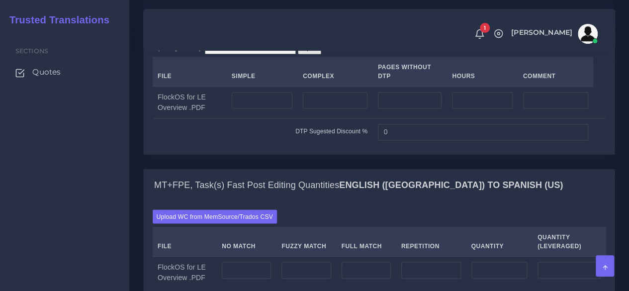
scroll to position [795, 0]
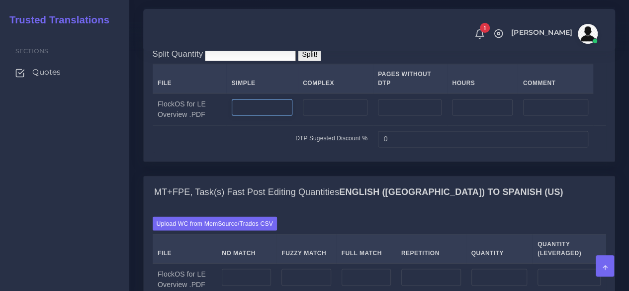
click at [277, 116] on input "number" at bounding box center [262, 107] width 61 height 17
type input "15"
click at [351, 116] on input "number" at bounding box center [335, 107] width 65 height 17
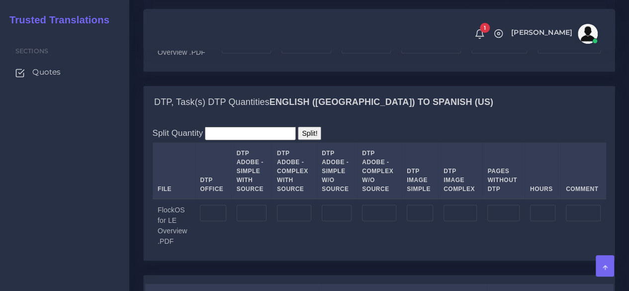
scroll to position [1143, 0]
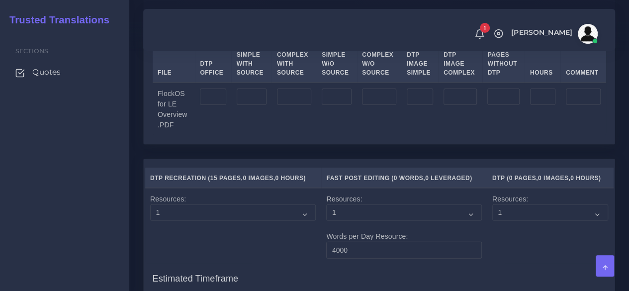
type input "12"
click at [256, 105] on input "number" at bounding box center [252, 96] width 30 height 17
type input "15"
click at [299, 105] on input "number" at bounding box center [294, 96] width 34 height 17
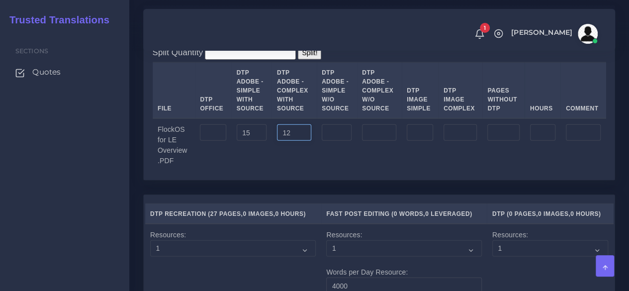
scroll to position [1093, 0]
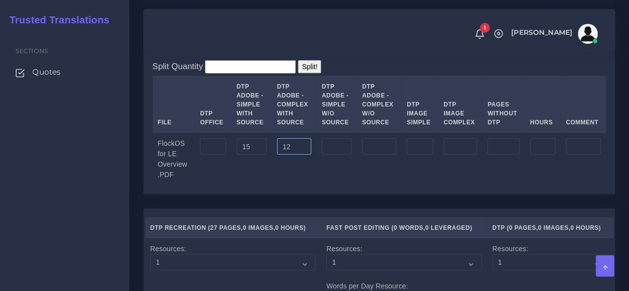
type input "12"
click at [419, 155] on input "number" at bounding box center [420, 146] width 26 height 17
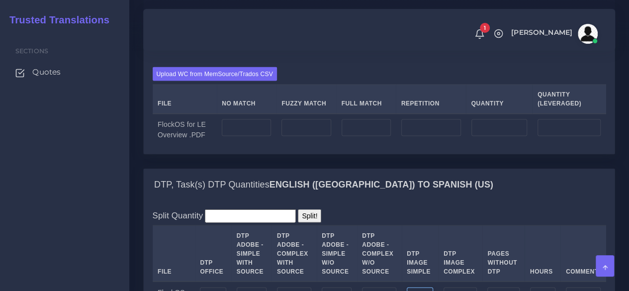
scroll to position [944, 0]
type input "14"
click at [250, 136] on input "number" at bounding box center [246, 127] width 49 height 17
type input "3596"
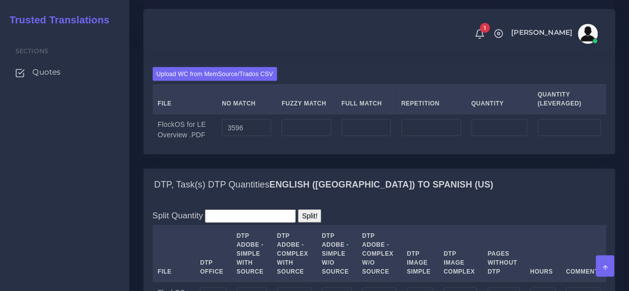
type input "3596"
click at [429, 136] on input "number" at bounding box center [431, 127] width 60 height 17
type input "152"
type input "3748"
type input "3634"
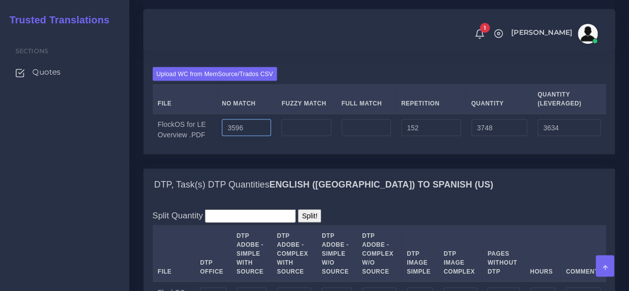
click at [233, 136] on input "3596" at bounding box center [246, 127] width 49 height 17
type input "3996"
type input "4148"
type input "4034"
drag, startPoint x: 413, startPoint y: 200, endPoint x: 398, endPoint y: 203, distance: 14.8
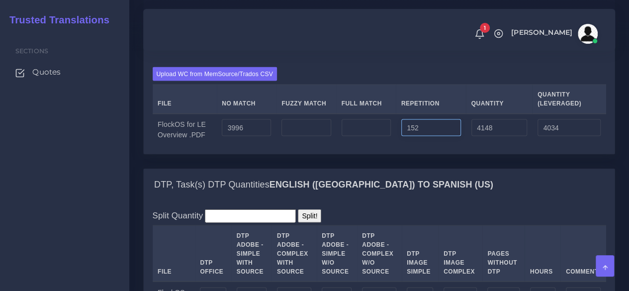
click at [398, 146] on td "152" at bounding box center [431, 130] width 70 height 32
type input "252"
type input "4248"
type input "4059"
click at [402, 146] on td "252" at bounding box center [431, 130] width 70 height 32
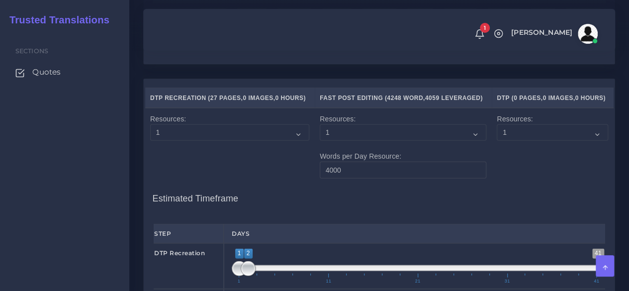
scroll to position [1342, 0]
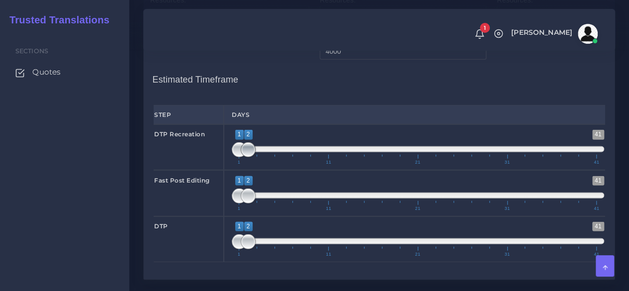
type input "1;1"
drag, startPoint x: 249, startPoint y: 213, endPoint x: 224, endPoint y: 219, distance: 25.6
click at [224, 170] on div "1 41 1 2 1 — 2 1 11 21 31 41 1;1" at bounding box center [418, 147] width 388 height 46
type input "2;2"
drag, startPoint x: 238, startPoint y: 259, endPoint x: 244, endPoint y: 261, distance: 6.3
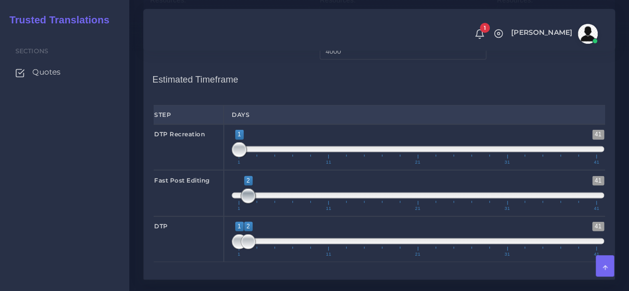
click at [244, 203] on span at bounding box center [248, 195] width 15 height 15
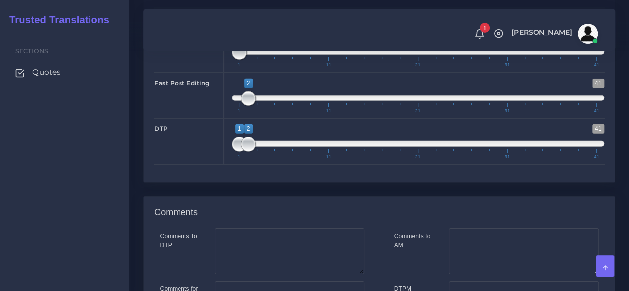
scroll to position [1441, 0]
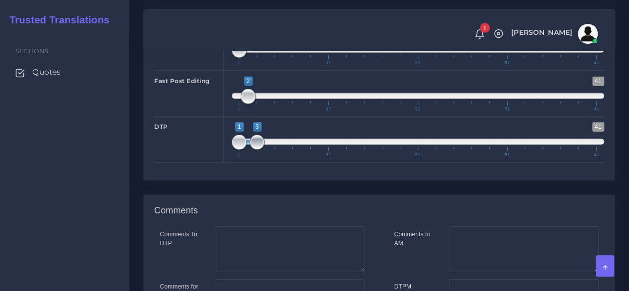
drag, startPoint x: 250, startPoint y: 205, endPoint x: 258, endPoint y: 208, distance: 8.5
click at [258, 150] on span at bounding box center [256, 142] width 15 height 15
type input "3;3"
drag, startPoint x: 240, startPoint y: 207, endPoint x: 256, endPoint y: 207, distance: 15.9
click at [256, 150] on span at bounding box center [256, 142] width 15 height 15
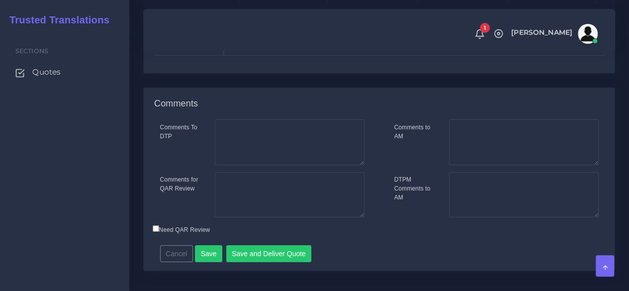
scroll to position [1630, 0]
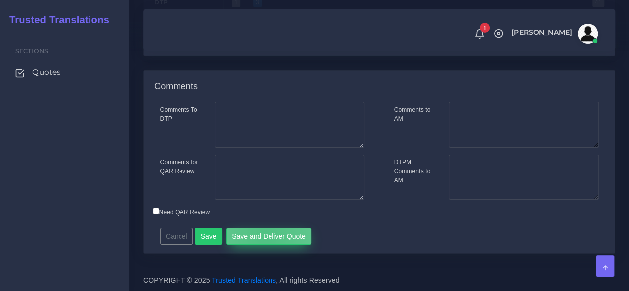
click at [260, 236] on button "Save and Deliver Quote" at bounding box center [268, 236] width 85 height 17
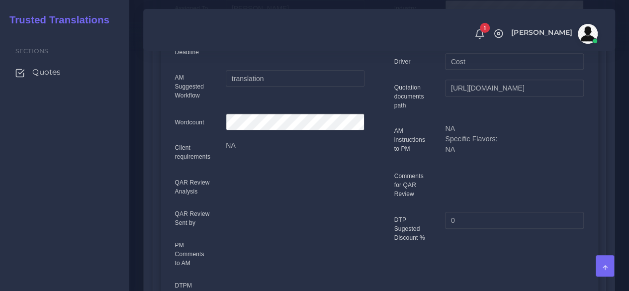
scroll to position [50, 0]
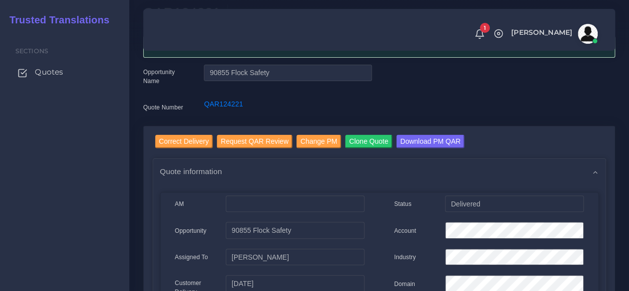
click at [61, 75] on span "Quotes" at bounding box center [49, 72] width 28 height 11
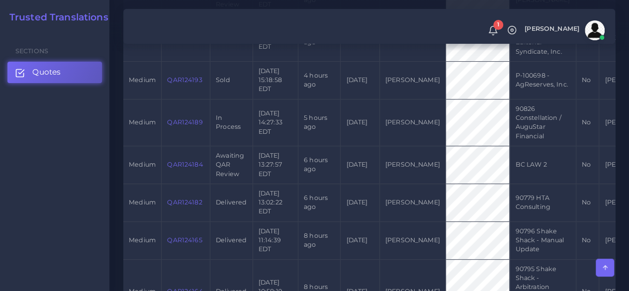
scroll to position [447, 0]
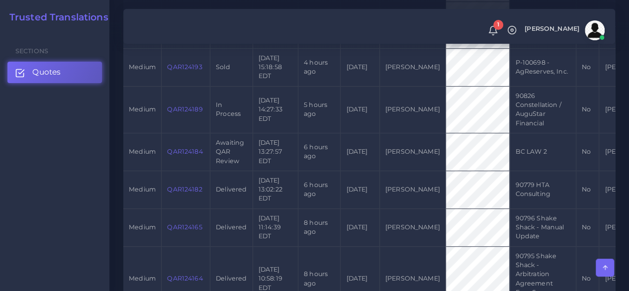
click at [177, 107] on link "QAR124189" at bounding box center [184, 108] width 35 height 7
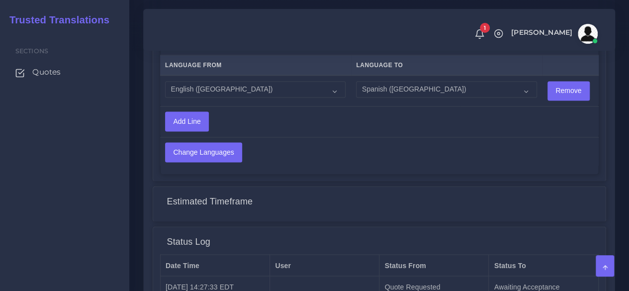
scroll to position [795, 0]
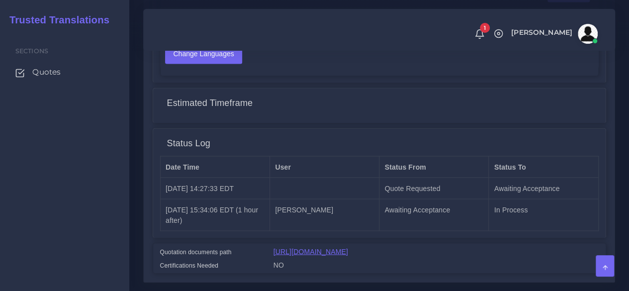
click at [348, 247] on link "https://workdrive.zoho.com/fgoh3e43b1a1fe2124b65bedd7c3c51a0e040/teams/fgoh3e43…" at bounding box center [310, 251] width 75 height 8
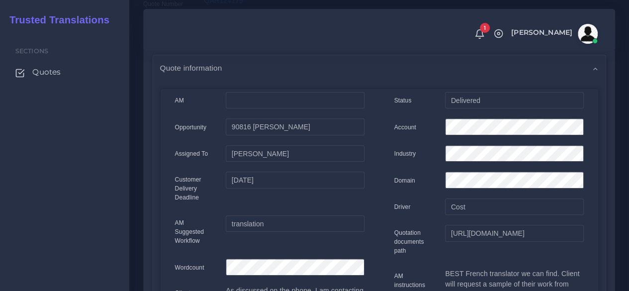
scroll to position [199, 0]
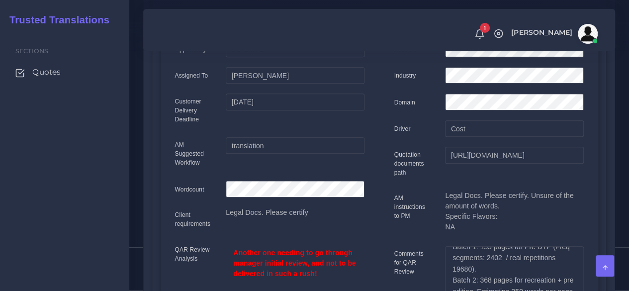
scroll to position [252, 0]
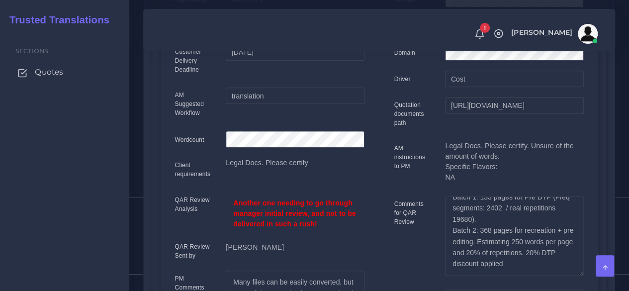
click at [59, 72] on span "Quotes" at bounding box center [49, 72] width 28 height 11
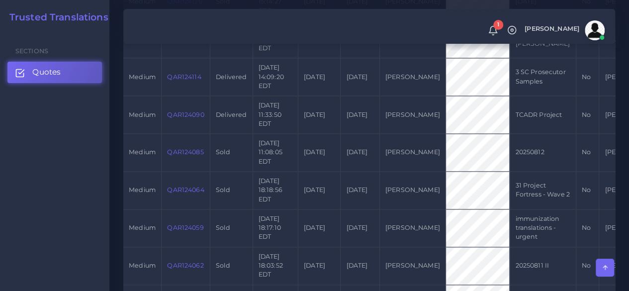
scroll to position [1193, 0]
